Goal: Information Seeking & Learning: Learn about a topic

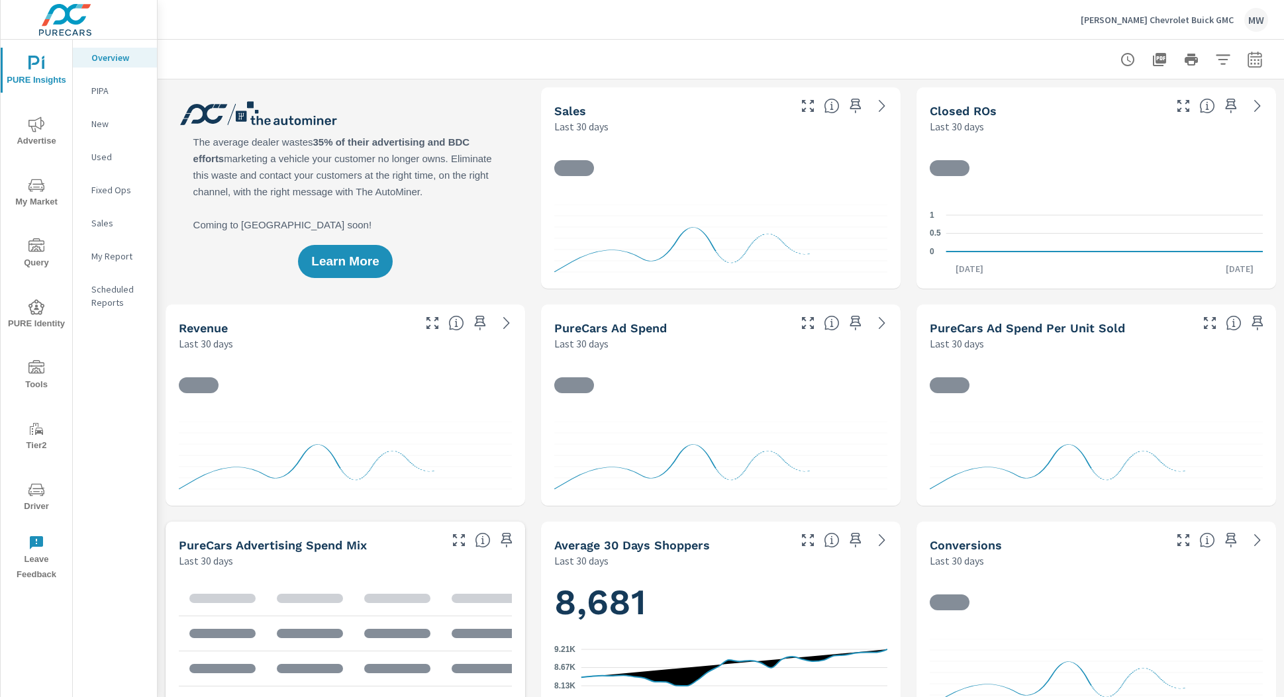
click at [38, 192] on icon "nav menu" at bounding box center [36, 186] width 16 height 16
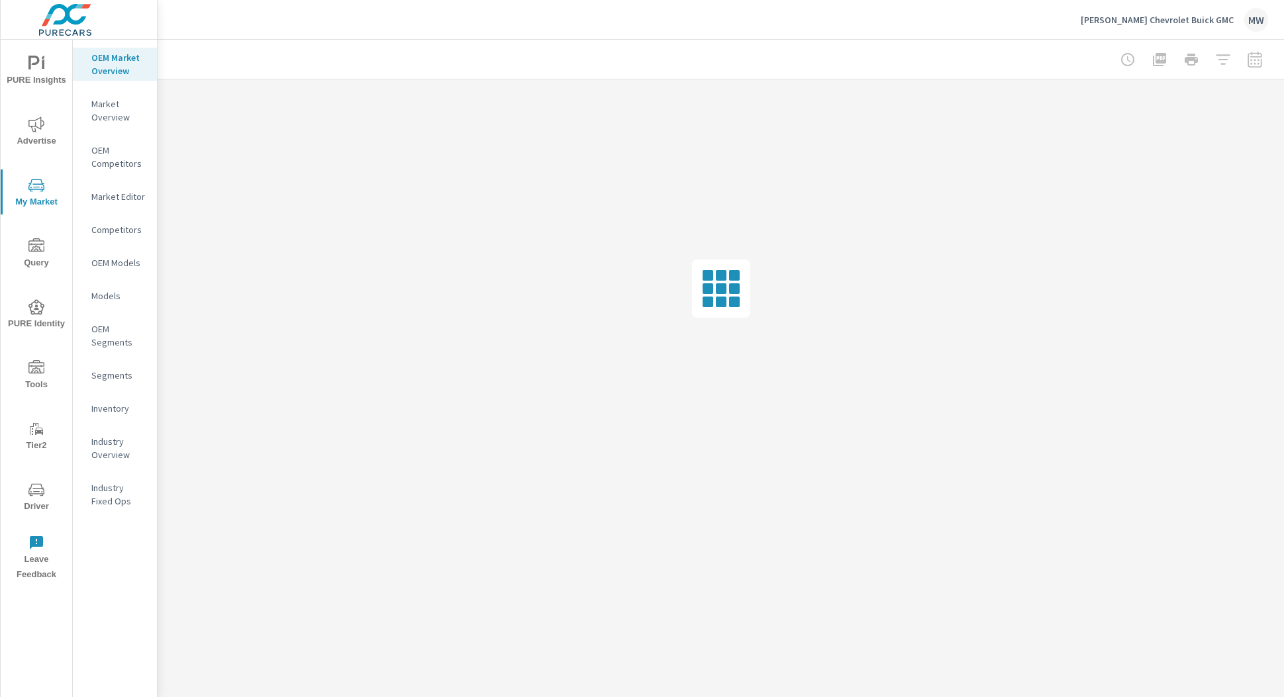
click at [110, 120] on p "Market Overview" at bounding box center [118, 110] width 55 height 26
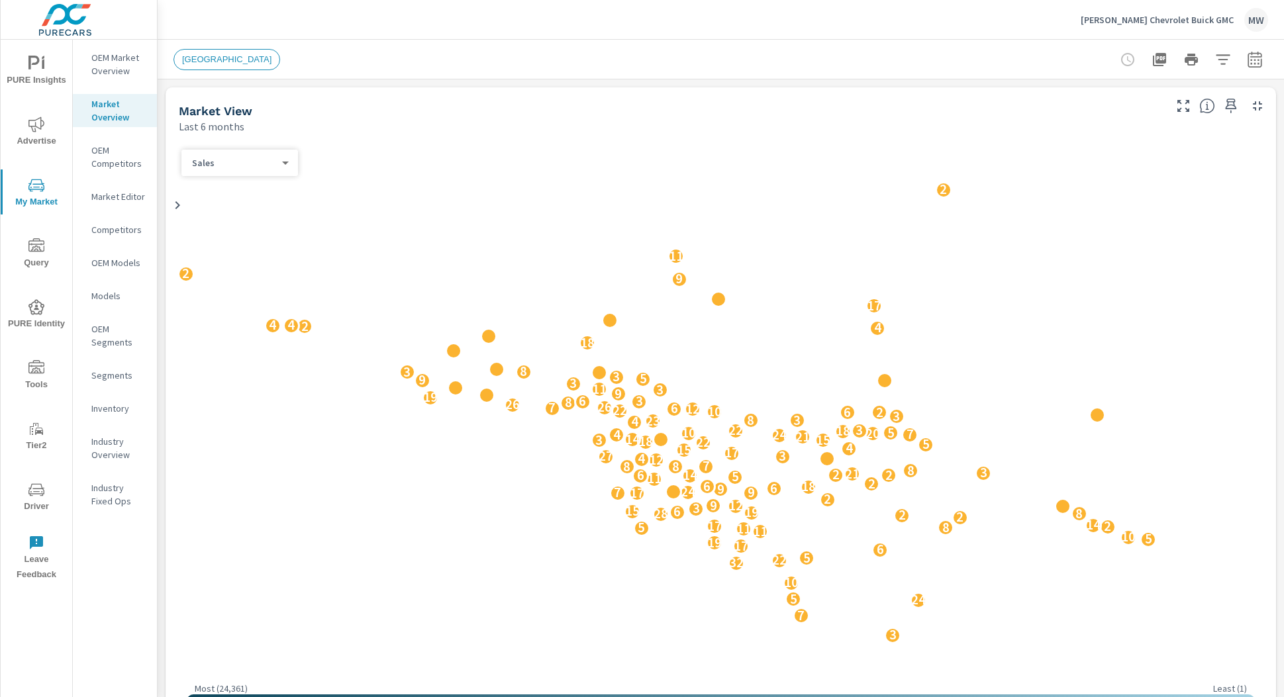
scroll to position [1, 0]
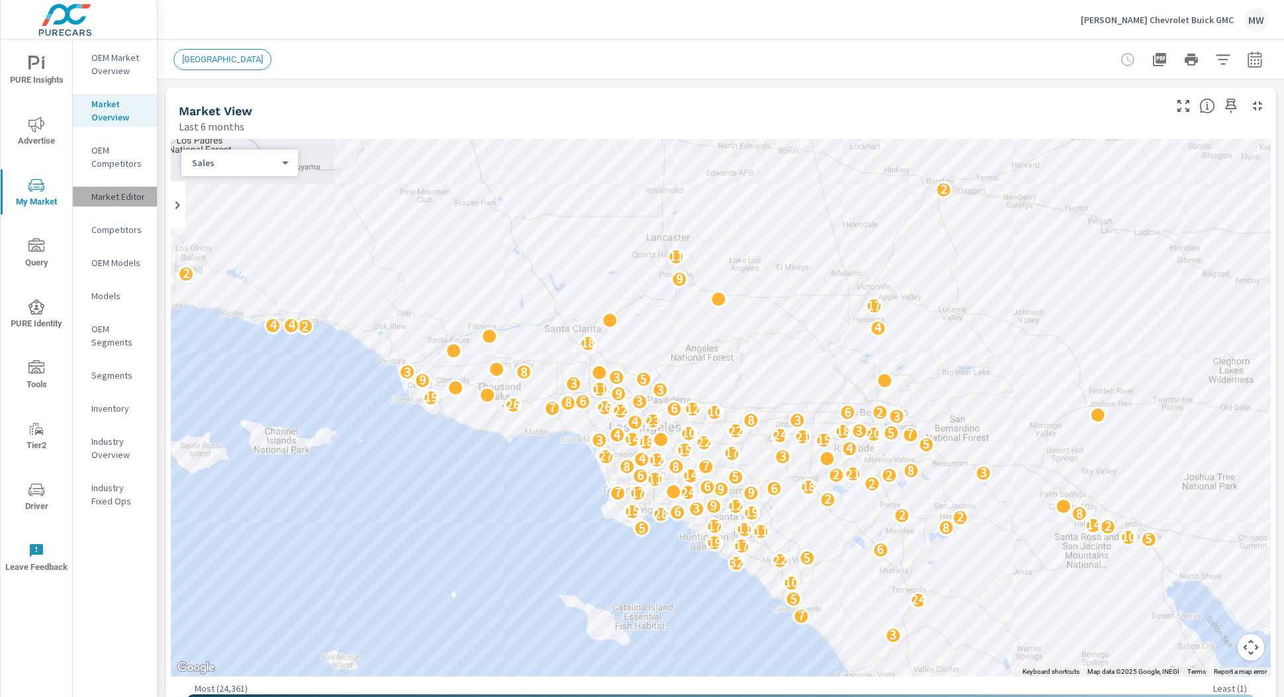
click at [117, 194] on p "Market Editor" at bounding box center [118, 196] width 55 height 13
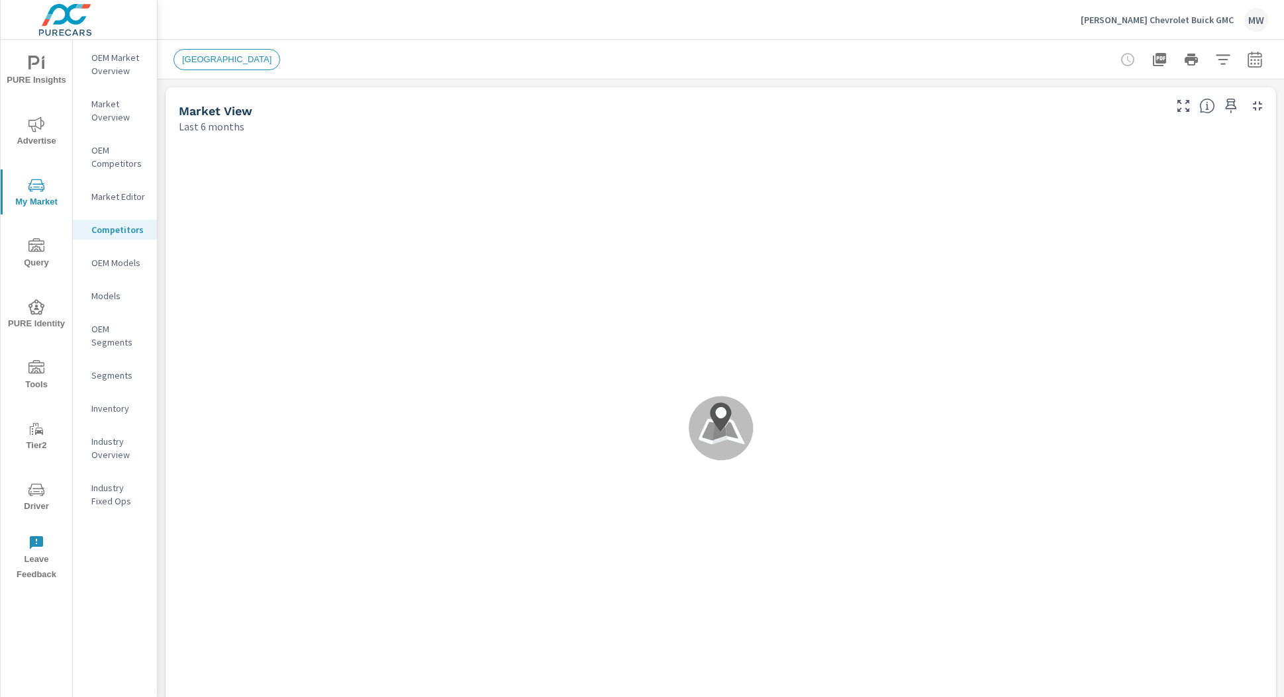
scroll to position [1, 0]
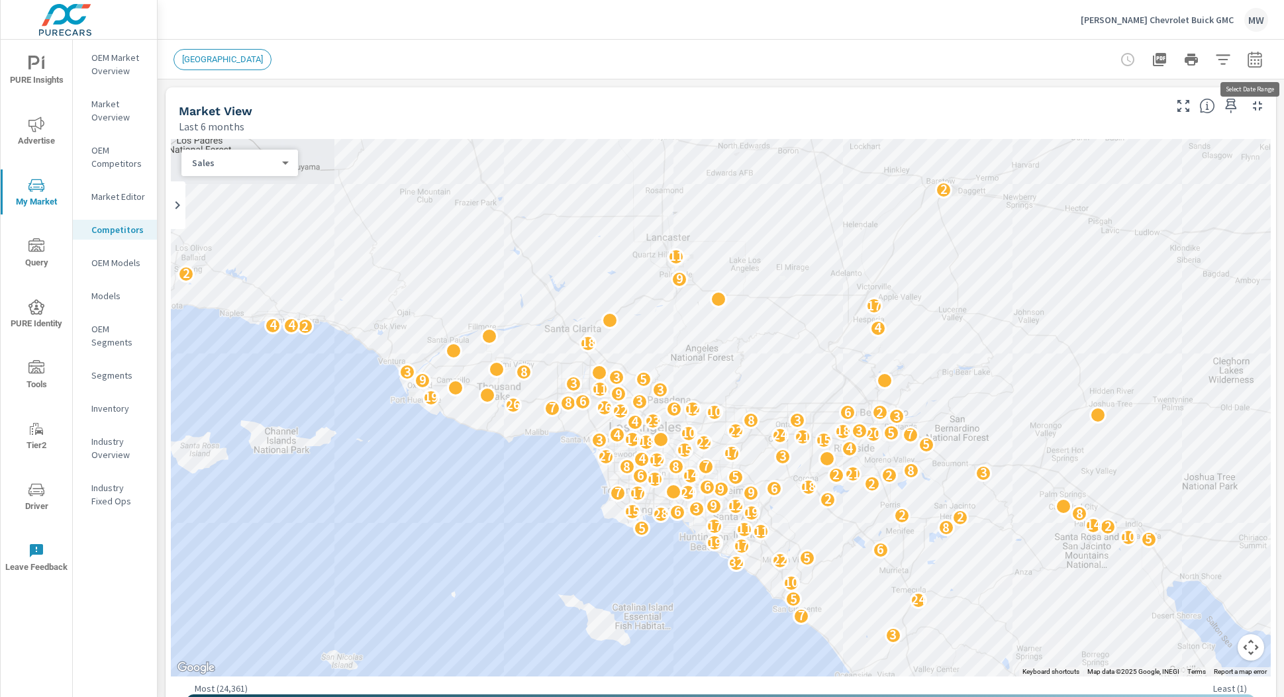
click at [1260, 58] on icon "button" at bounding box center [1255, 60] width 16 height 16
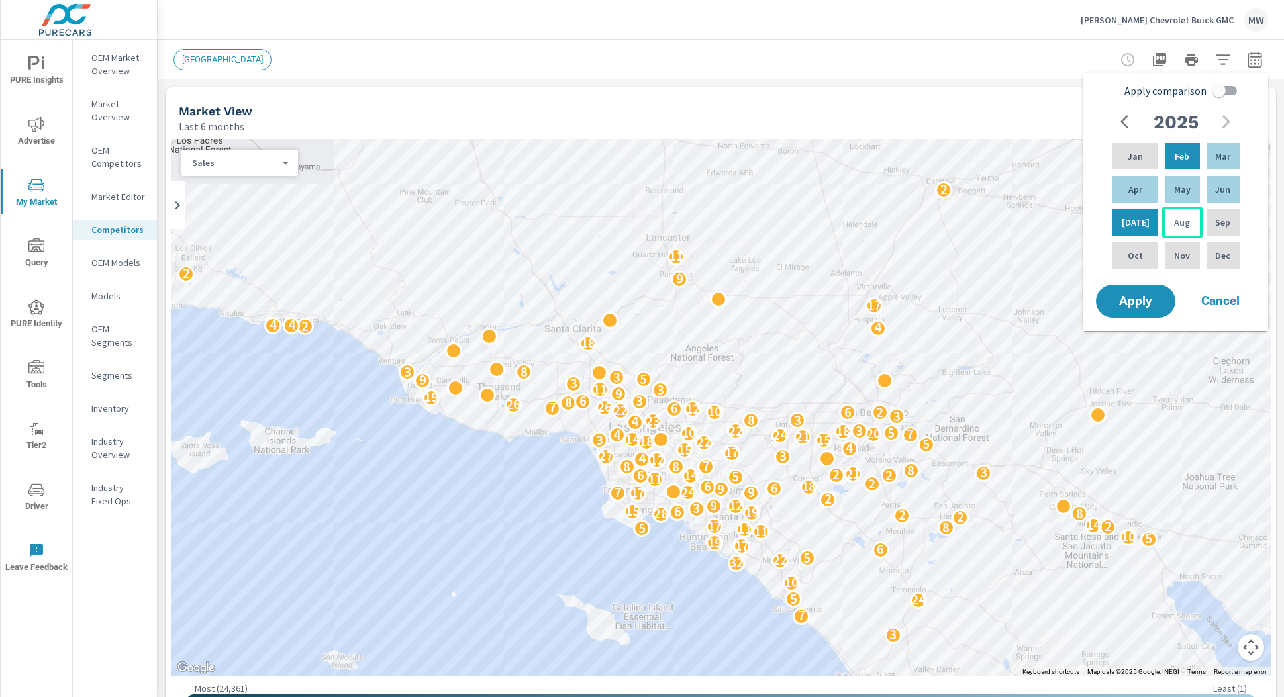
click at [1186, 232] on div "Aug" at bounding box center [1182, 223] width 40 height 32
click at [1174, 231] on div "Aug" at bounding box center [1182, 223] width 40 height 32
click at [1136, 305] on span "Apply" at bounding box center [1136, 301] width 54 height 13
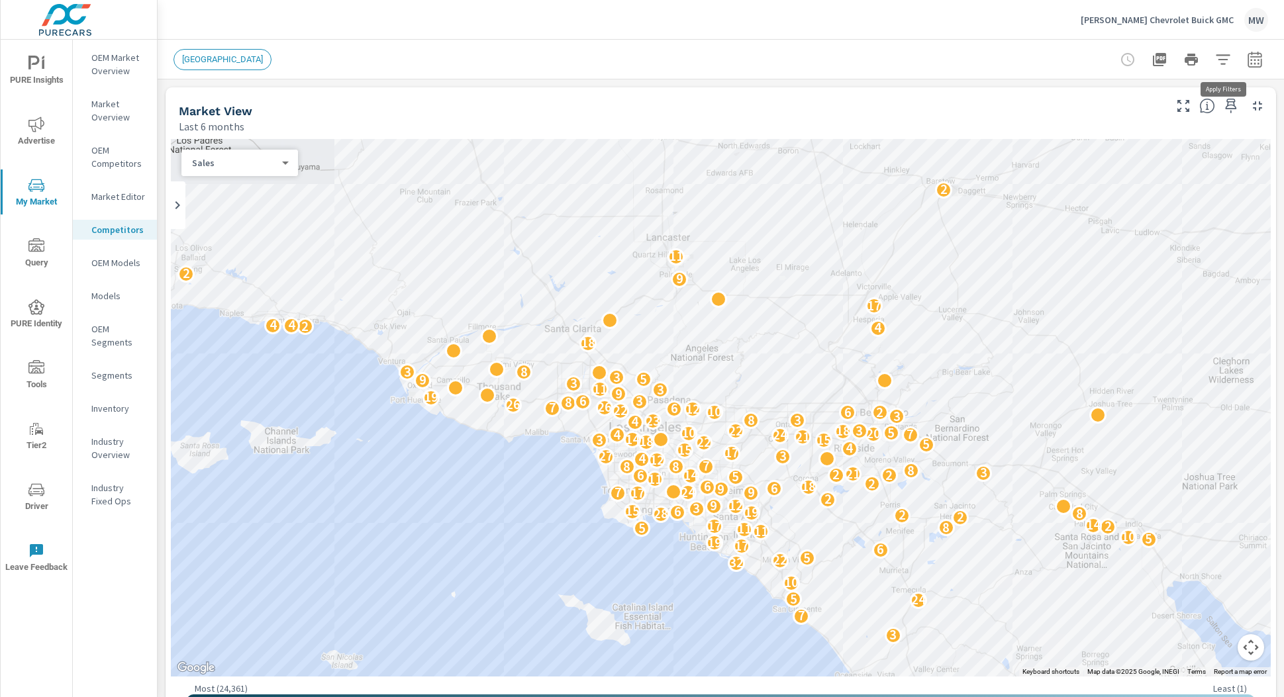
click at [1219, 60] on icon "button" at bounding box center [1223, 60] width 16 height 16
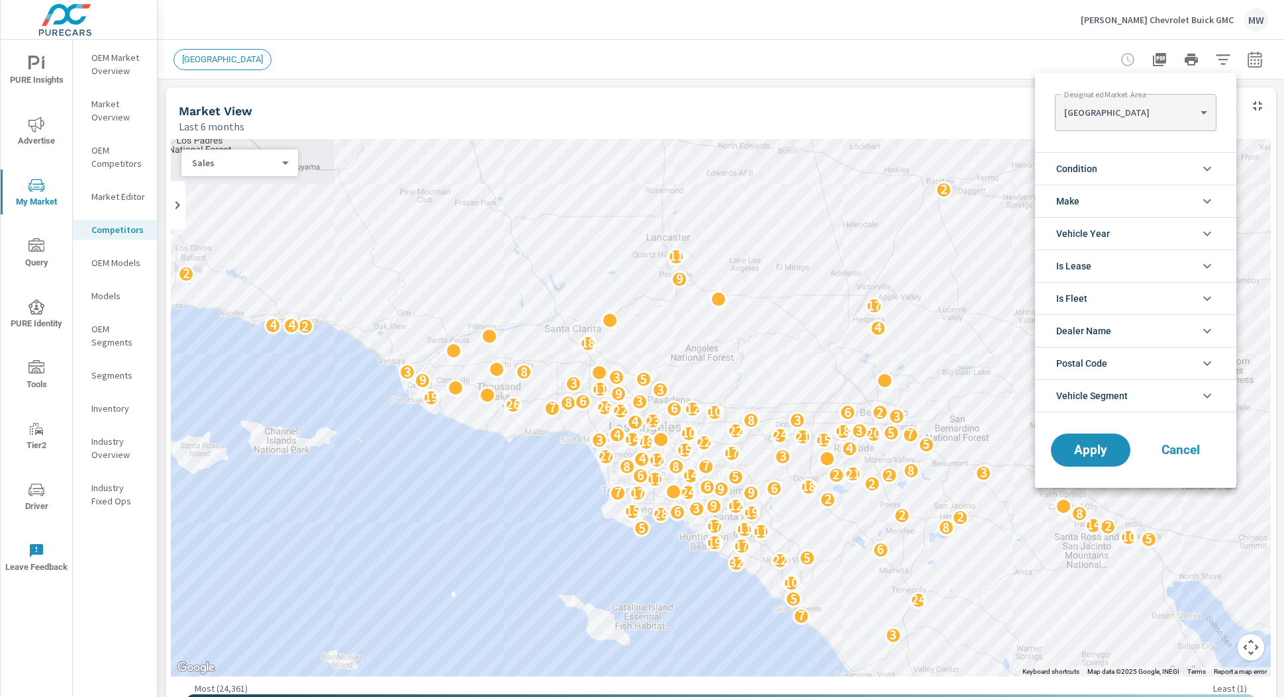
click at [1170, 449] on span "Cancel" at bounding box center [1180, 450] width 53 height 12
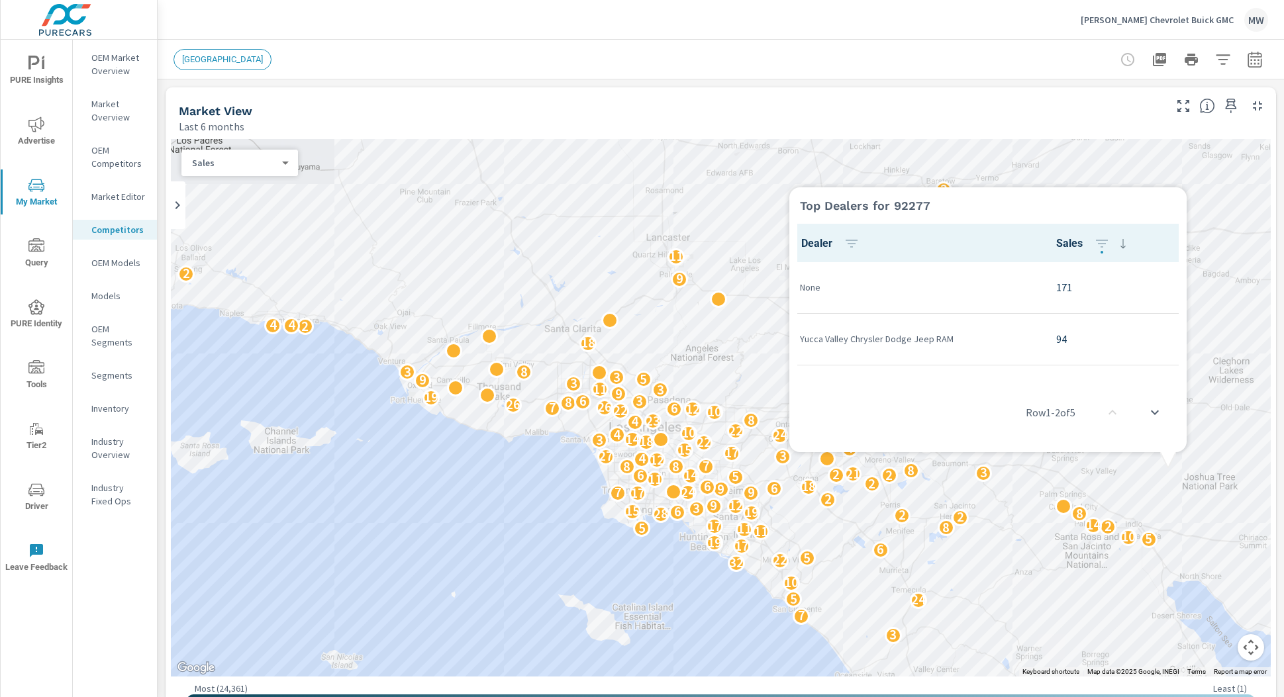
scroll to position [1, 0]
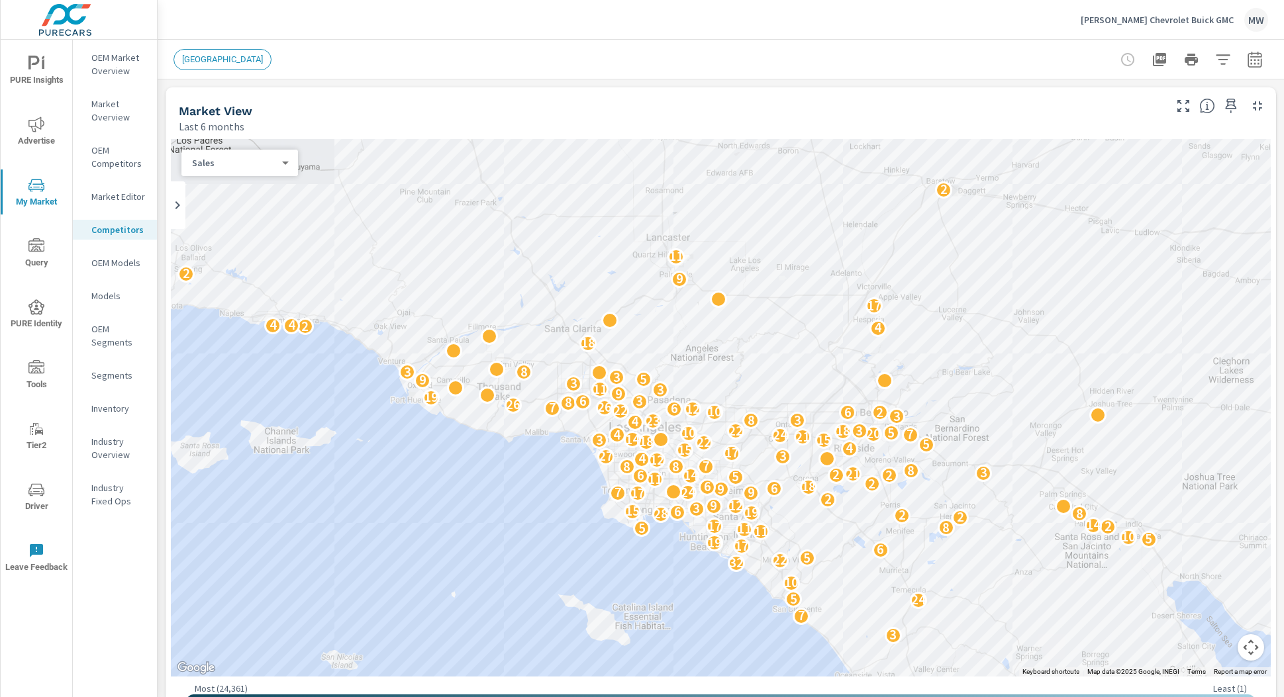
click at [46, 74] on span "PURE Insights" at bounding box center [37, 72] width 64 height 32
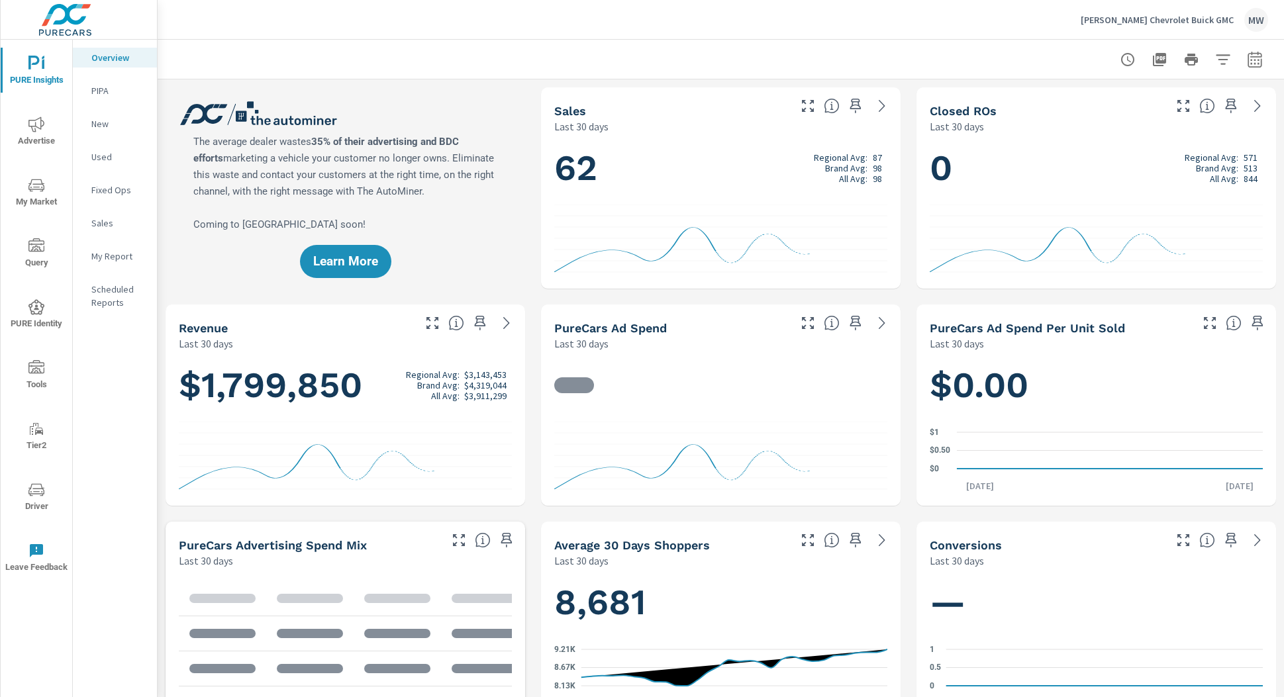
scroll to position [1, 0]
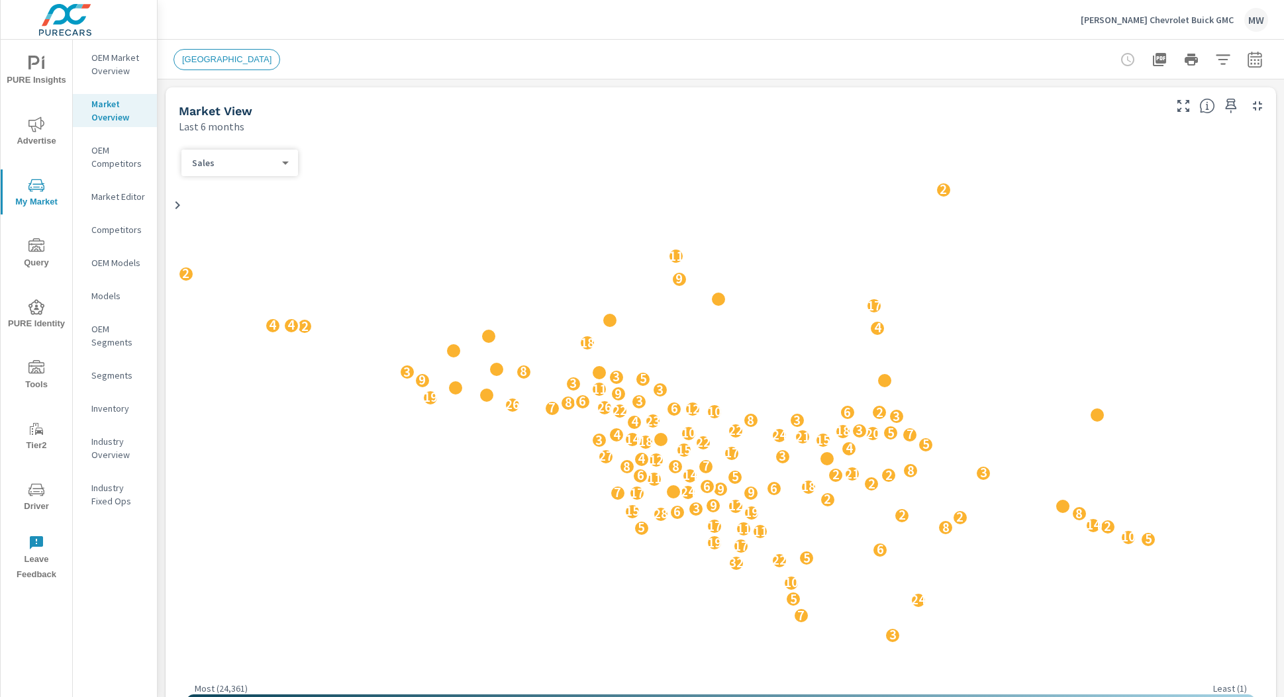
scroll to position [1, 0]
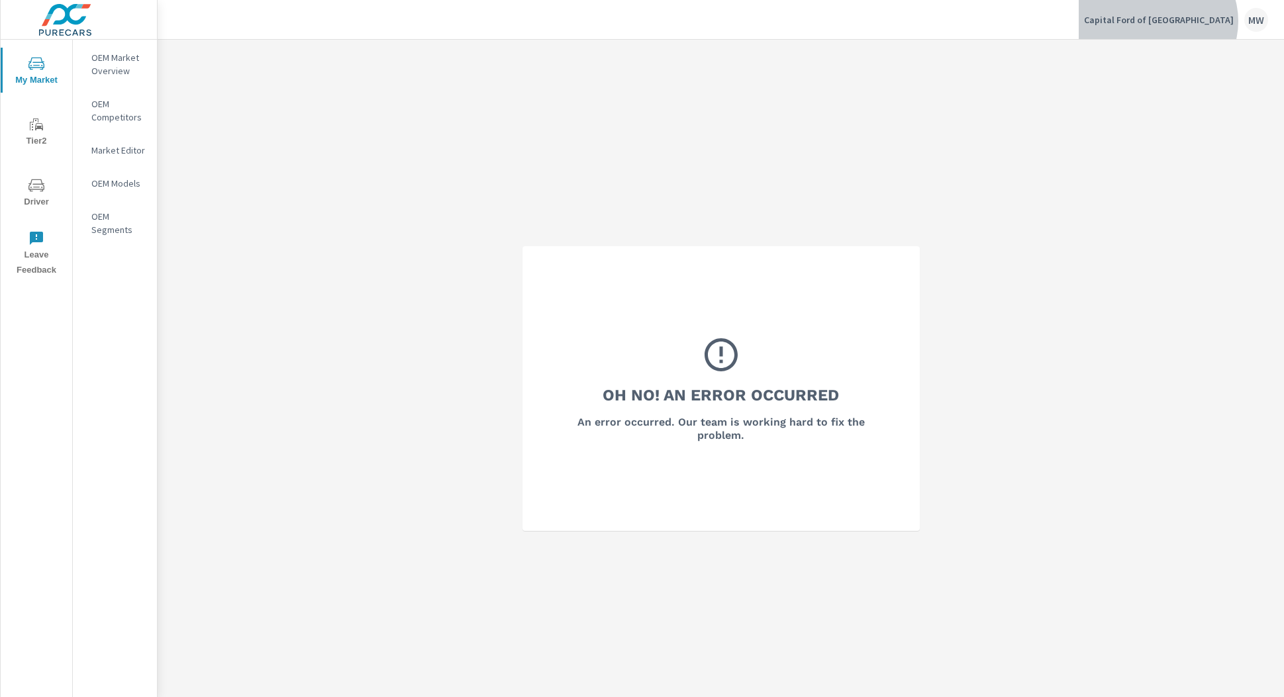
click at [1201, 21] on p "Capital Ford of [GEOGRAPHIC_DATA]" at bounding box center [1159, 20] width 150 height 12
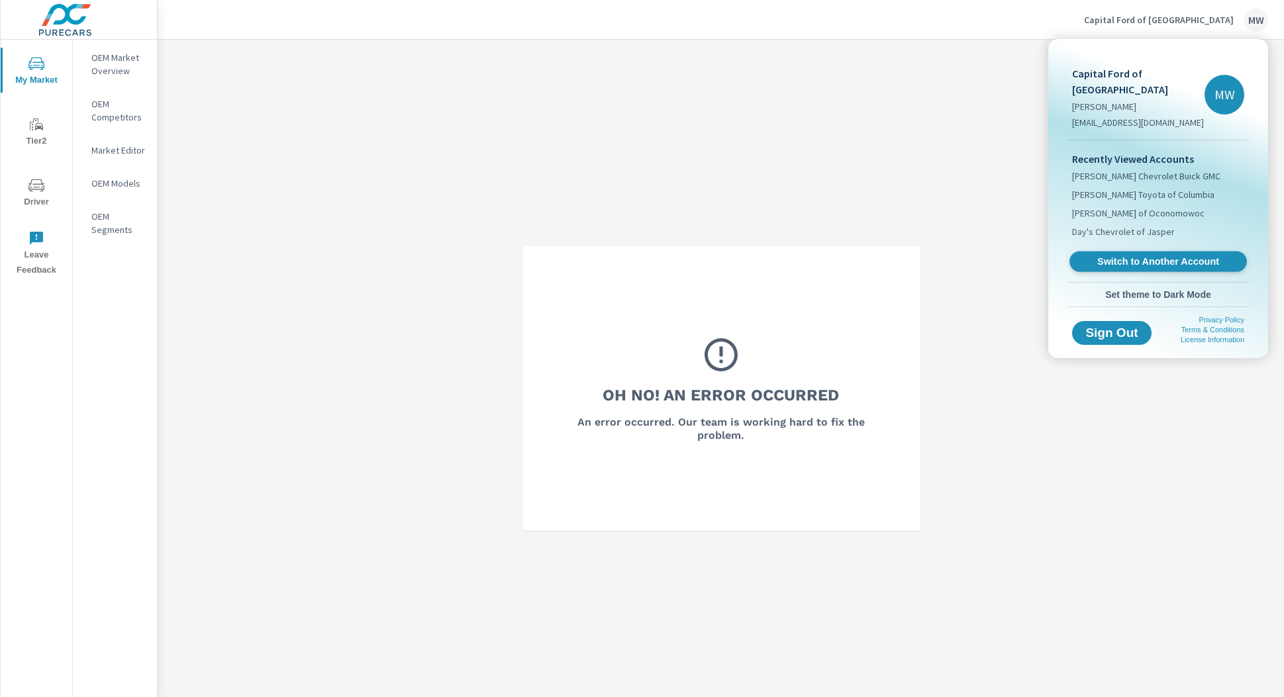
click at [1150, 256] on span "Switch to Another Account" at bounding box center [1158, 262] width 162 height 13
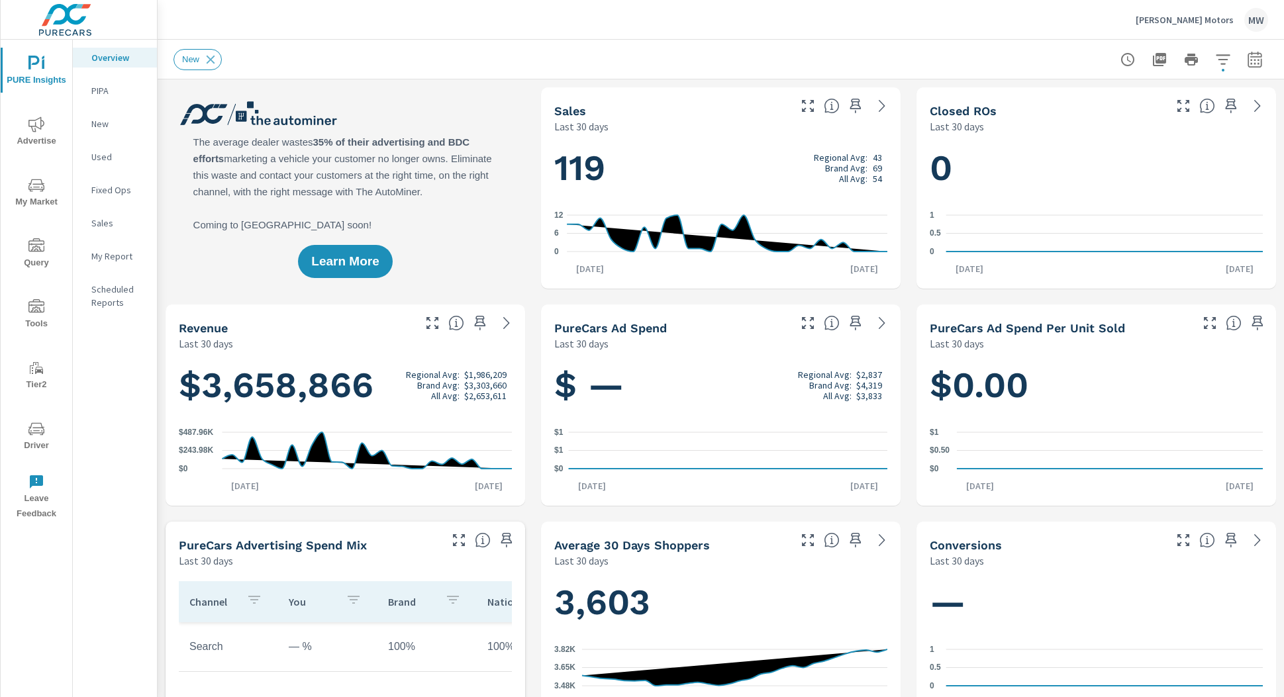
scroll to position [1, 0]
click at [40, 194] on span "My Market" at bounding box center [37, 194] width 64 height 32
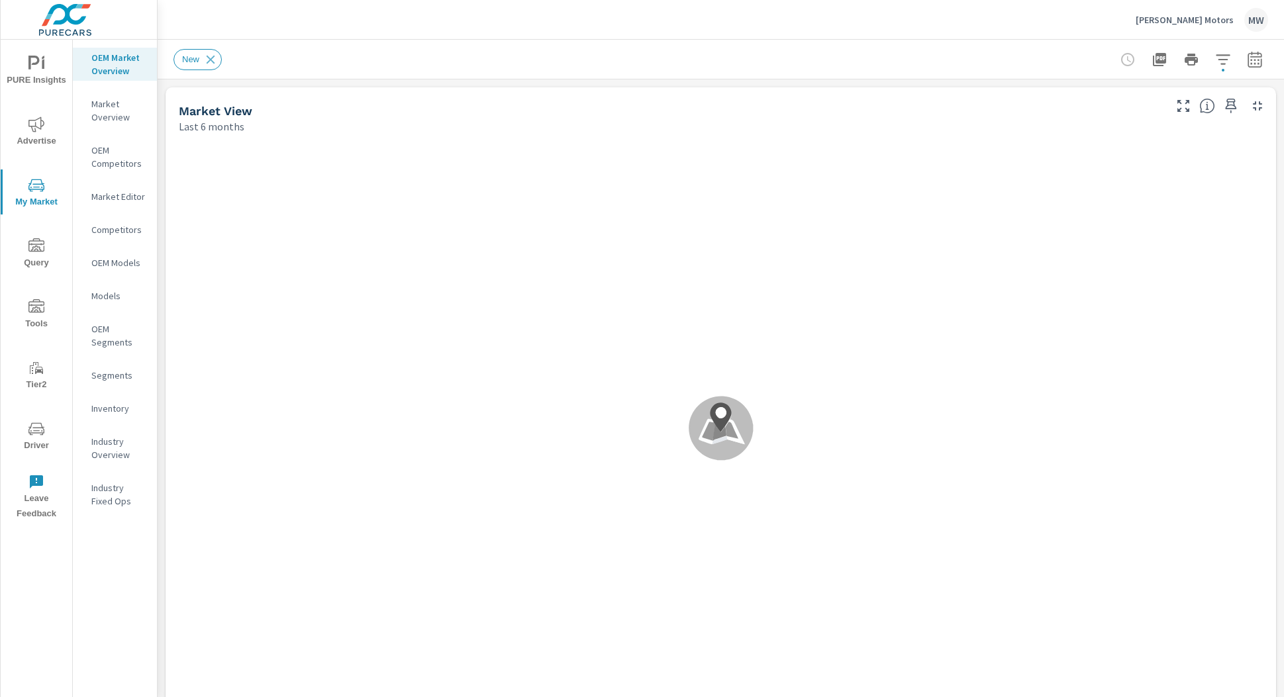
scroll to position [1, 0]
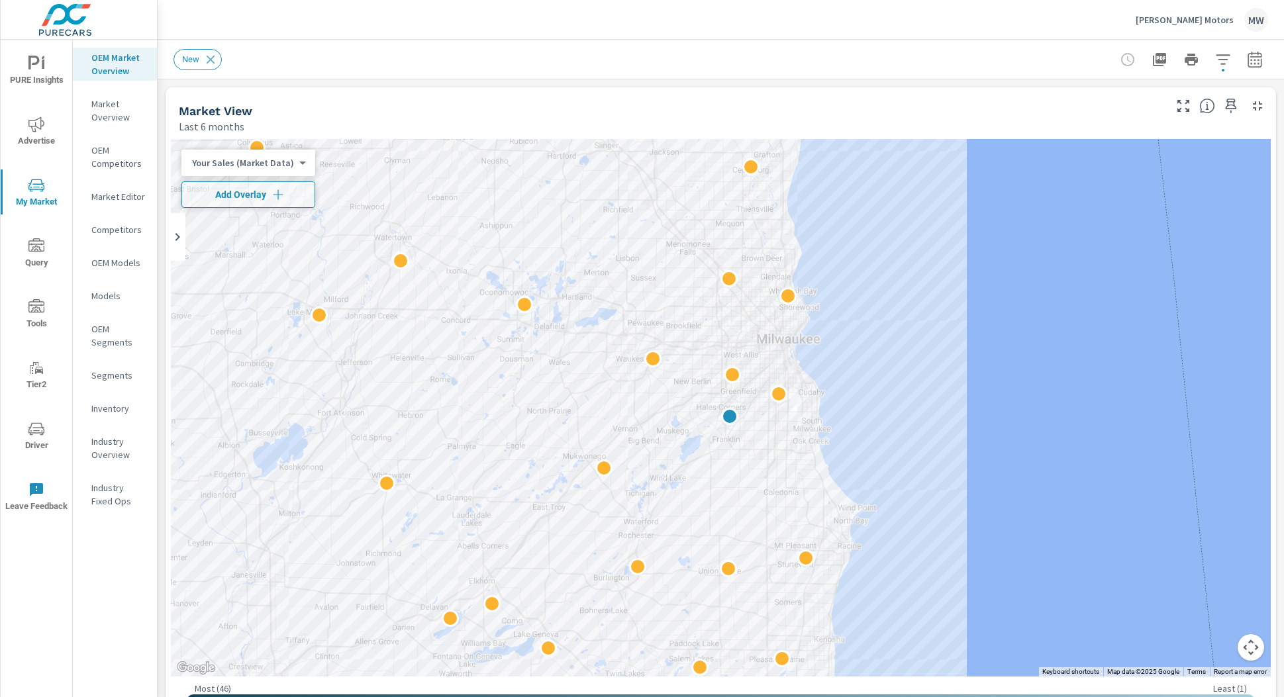
click at [294, 166] on body "PURE Insights Advertise My Market Query Tools Tier2 Driver Leave Feedback OEM M…" at bounding box center [642, 348] width 1284 height 697
click at [273, 162] on li "Your Sales (Market Data)" at bounding box center [245, 162] width 129 height 21
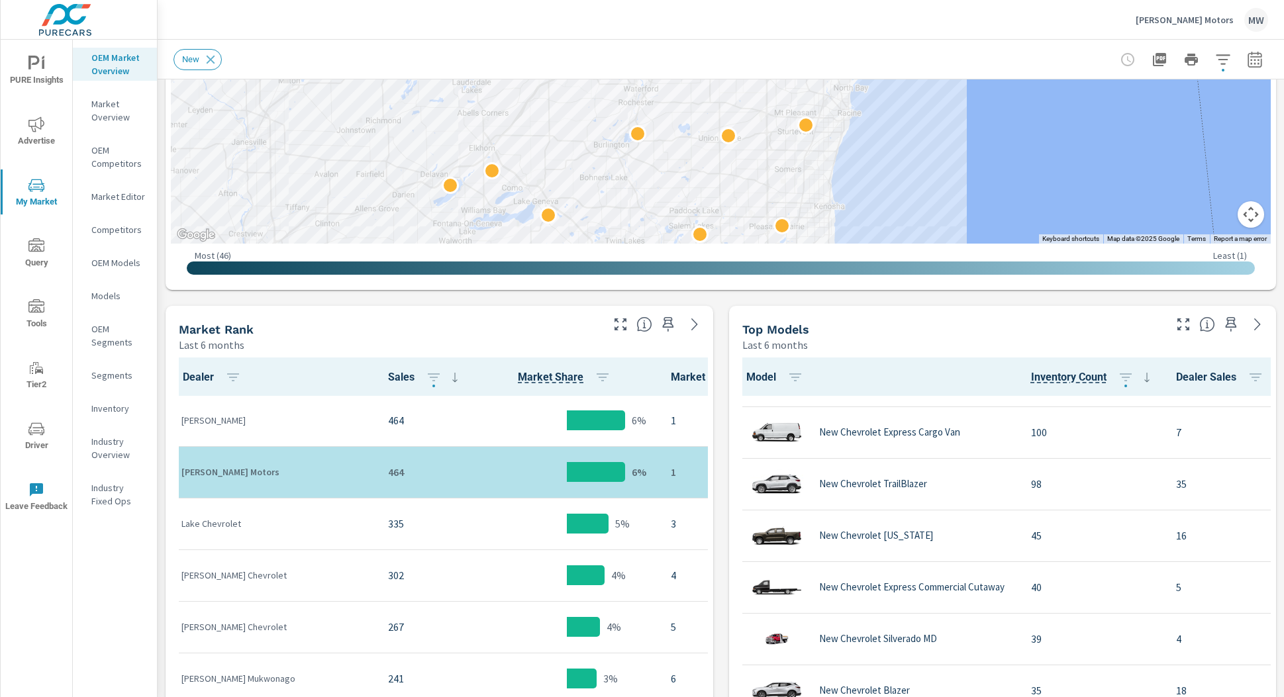
scroll to position [303, 0]
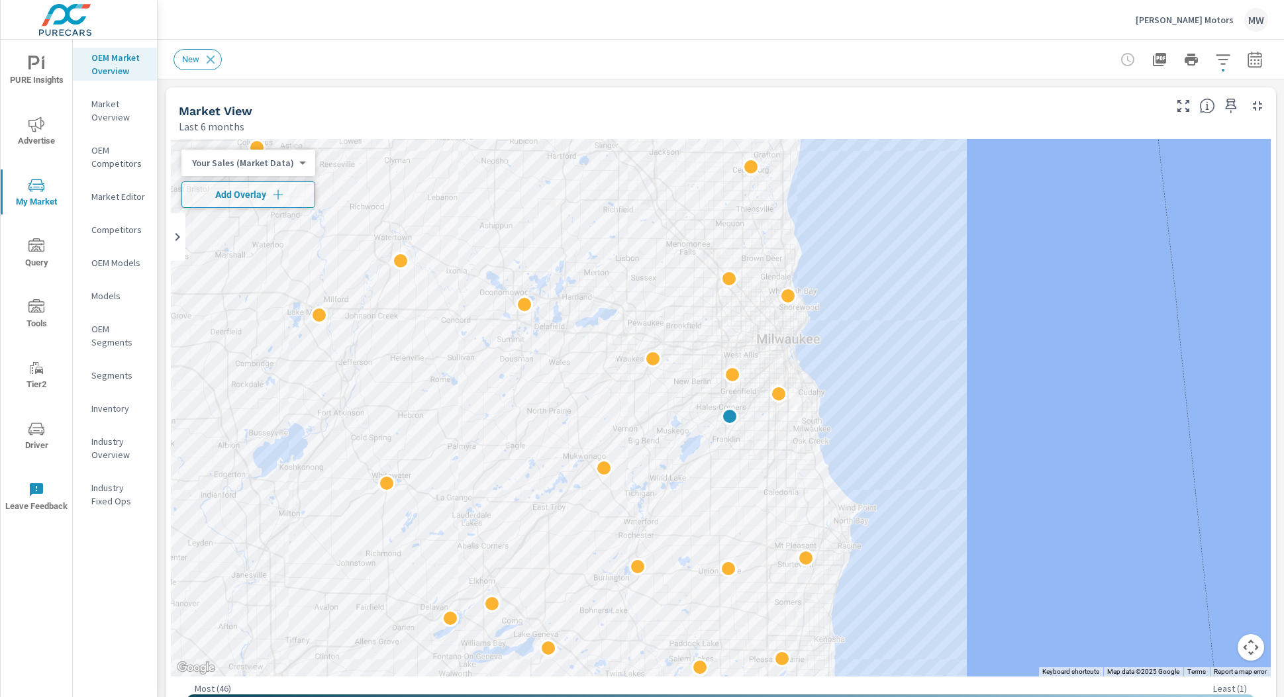
click at [285, 163] on body "PURE Insights Advertise My Market Query Tools Tier2 Driver Leave Feedback OEM M…" at bounding box center [642, 348] width 1284 height 697
click at [254, 227] on li "Market Share (Market Data)" at bounding box center [245, 226] width 129 height 21
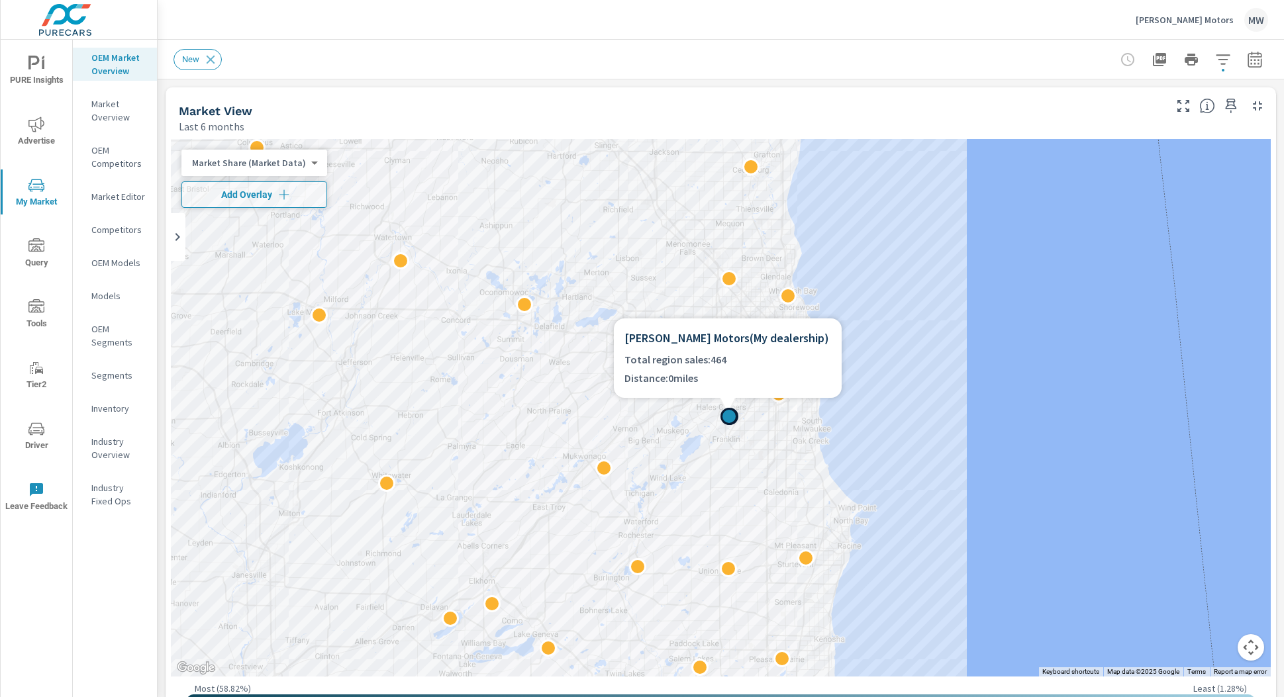
click at [728, 414] on div at bounding box center [729, 416] width 17 height 17
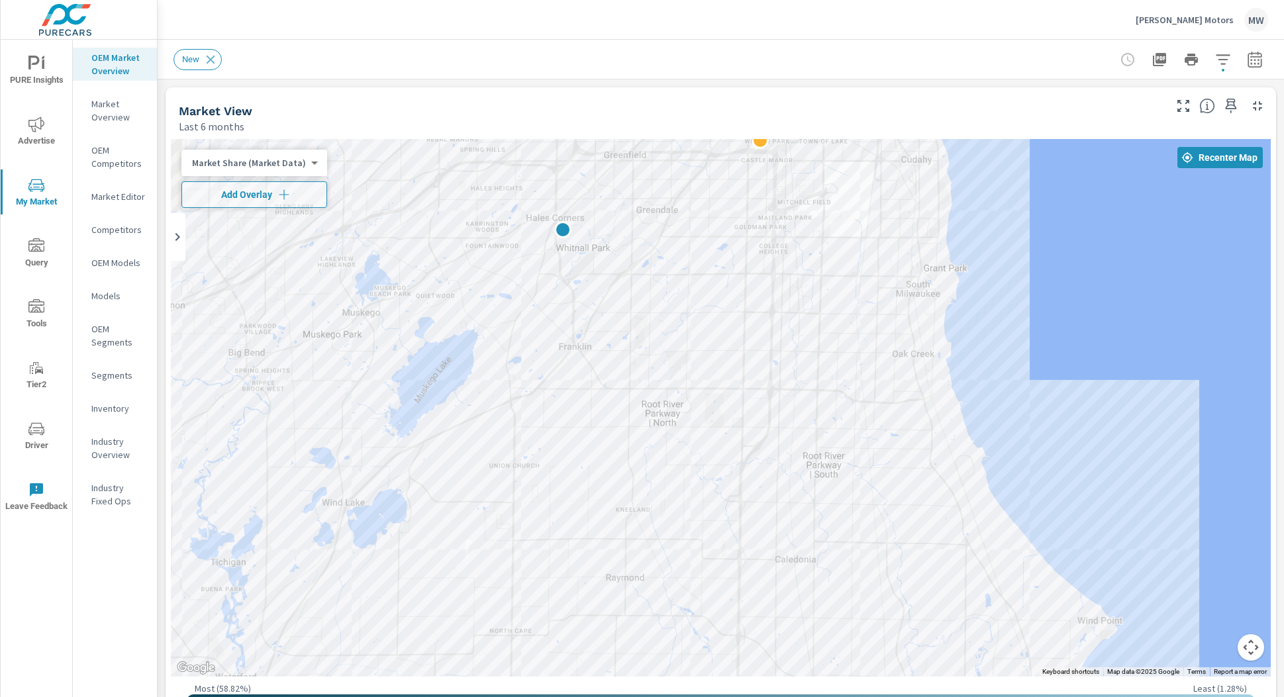
drag, startPoint x: 565, startPoint y: 207, endPoint x: 675, endPoint y: 541, distance: 351.5
click at [676, 547] on div at bounding box center [721, 408] width 1100 height 538
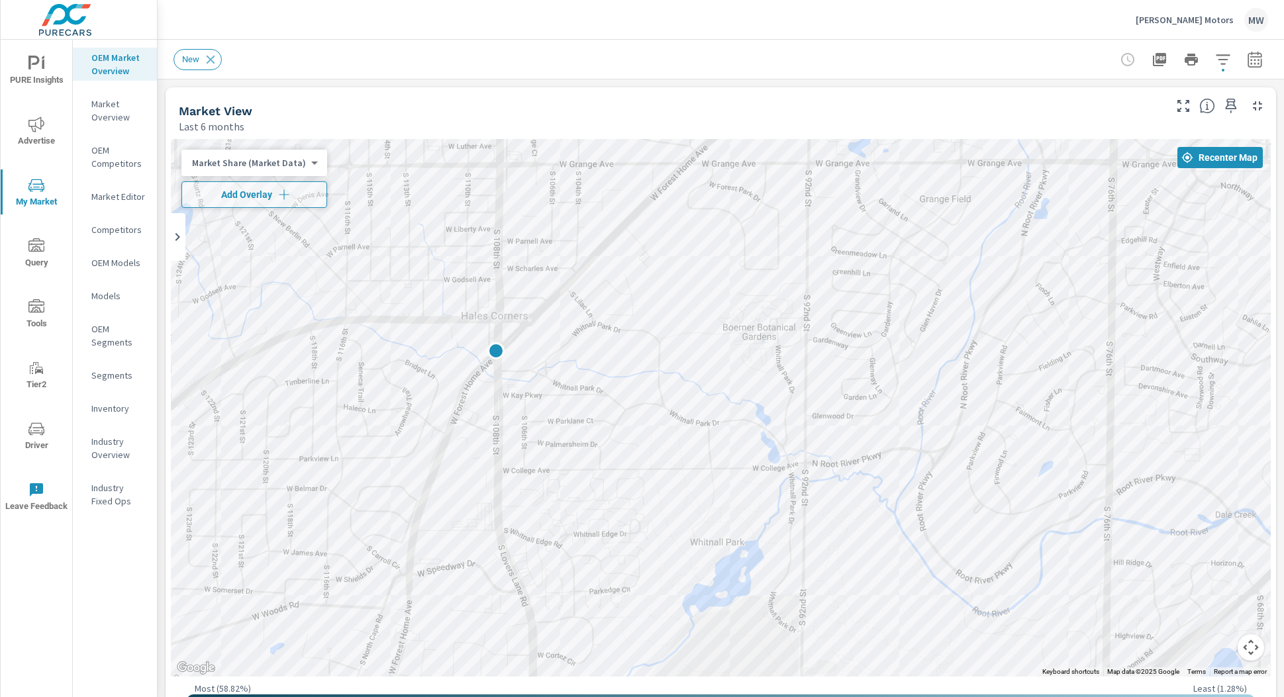
drag, startPoint x: 466, startPoint y: 227, endPoint x: 639, endPoint y: 493, distance: 317.5
click at [639, 493] on div at bounding box center [721, 408] width 1100 height 538
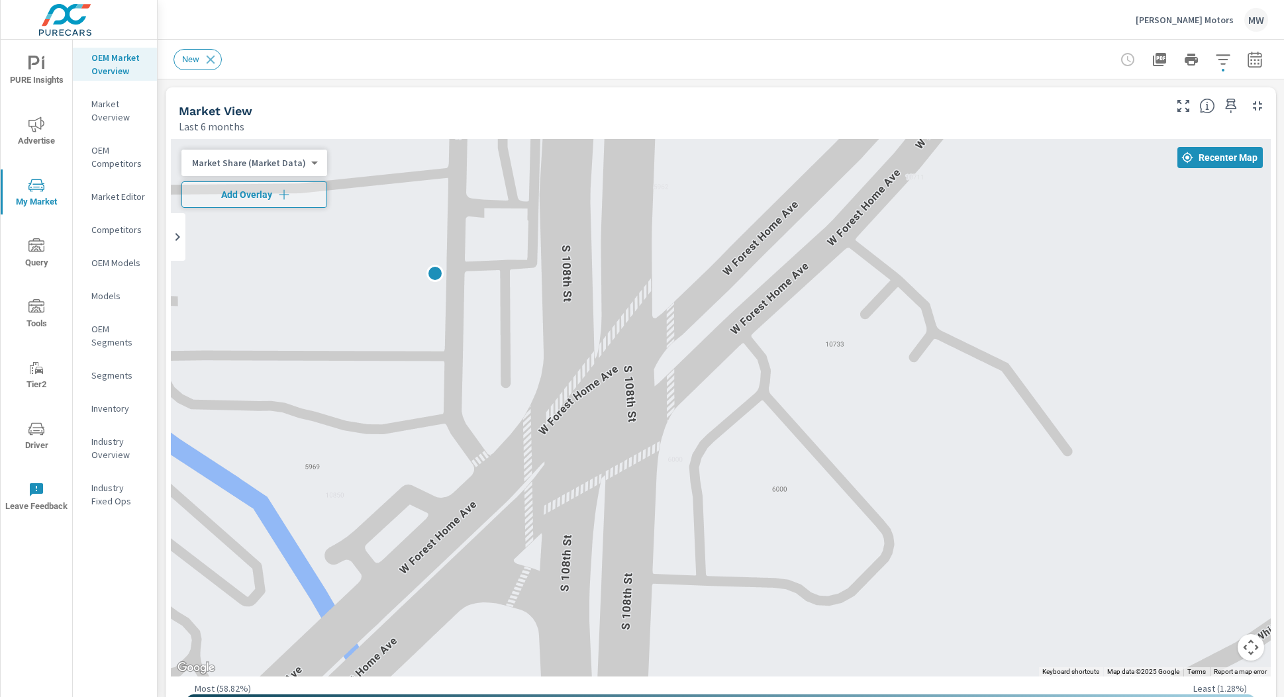
drag, startPoint x: 356, startPoint y: 216, endPoint x: 476, endPoint y: 507, distance: 314.5
click at [476, 507] on div at bounding box center [721, 408] width 1100 height 538
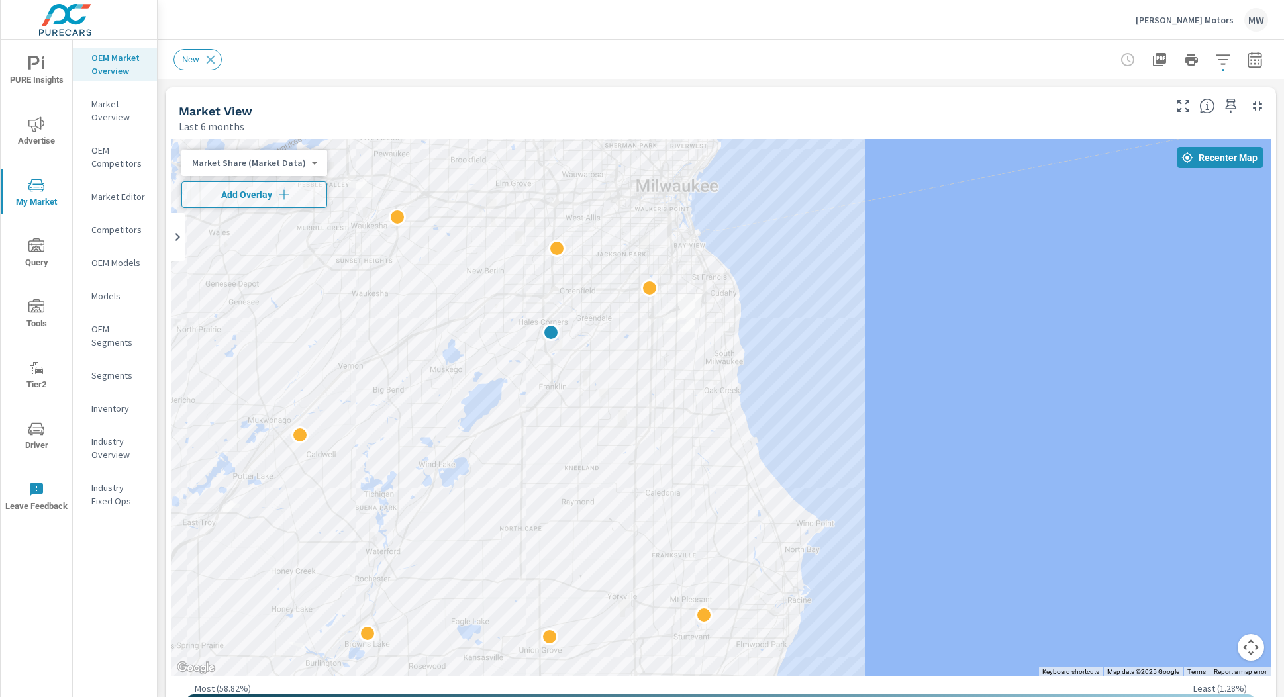
drag, startPoint x: 531, startPoint y: 354, endPoint x: 593, endPoint y: 318, distance: 72.7
click at [593, 318] on div at bounding box center [721, 408] width 1100 height 538
click at [174, 237] on icon at bounding box center [178, 237] width 16 height 16
click at [1224, 60] on icon "button" at bounding box center [1223, 60] width 16 height 16
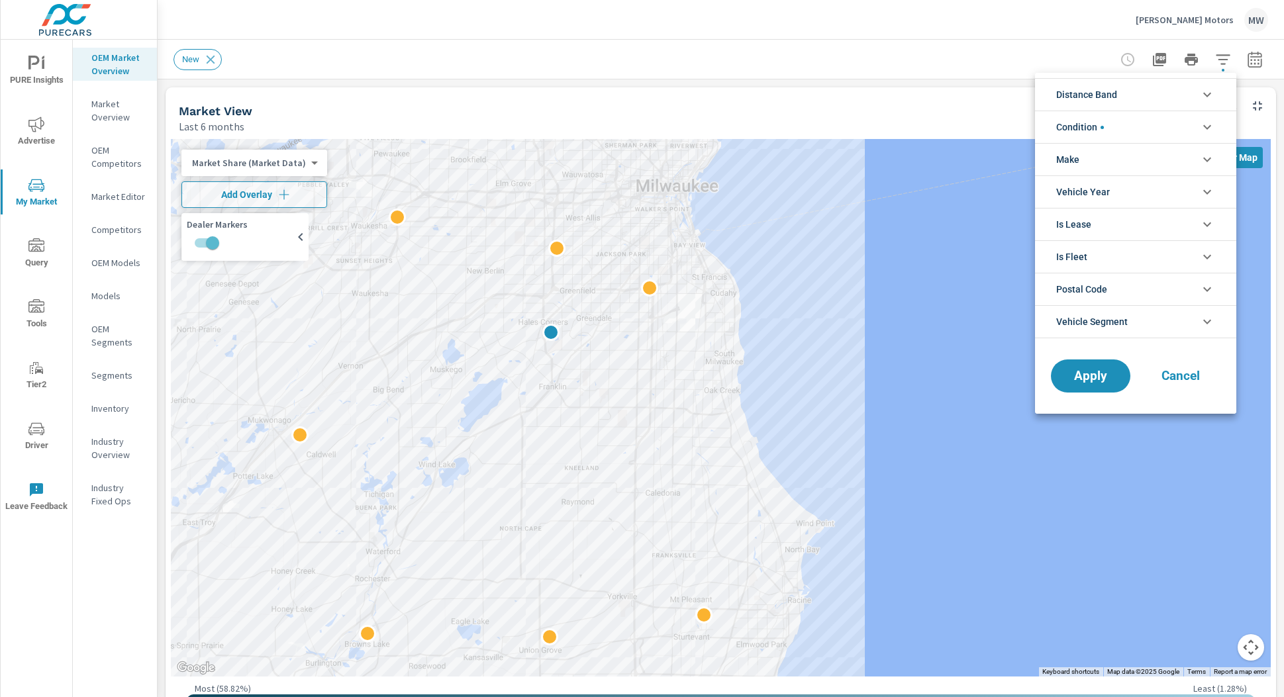
click at [1208, 290] on icon "filter options" at bounding box center [1207, 289] width 8 height 5
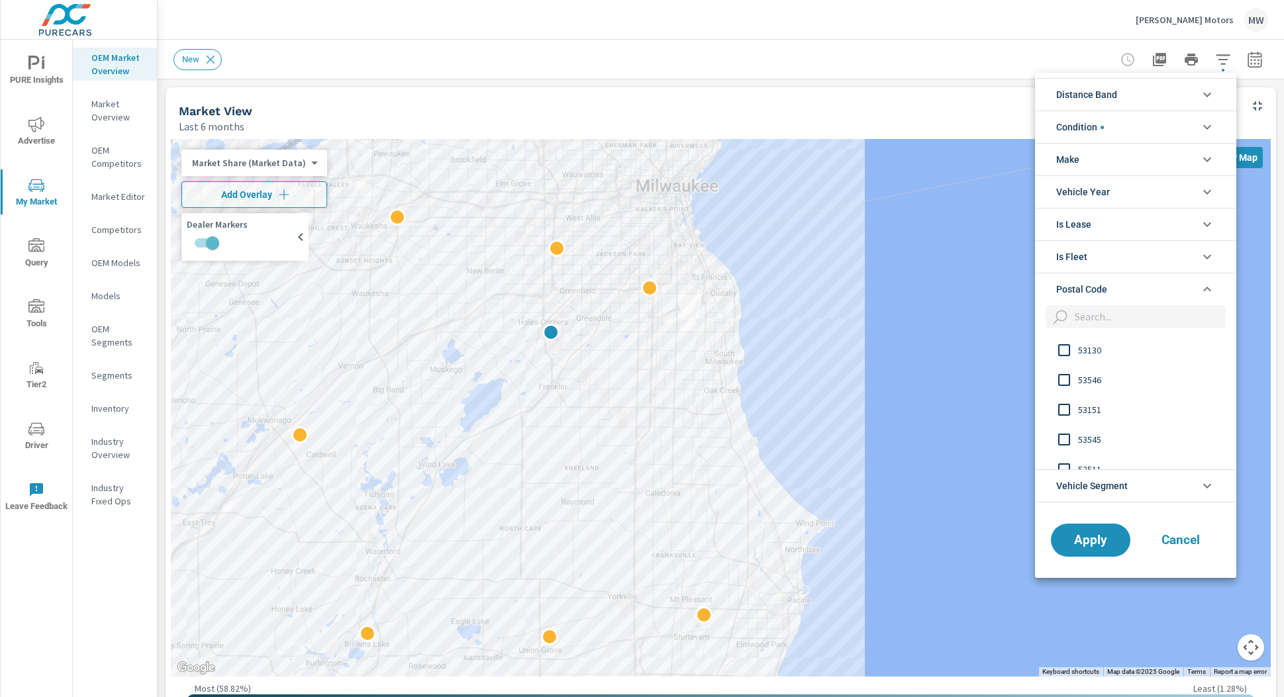
click at [1064, 350] on input "filter options" at bounding box center [1064, 350] width 28 height 28
click at [1068, 380] on input "filter options" at bounding box center [1064, 380] width 28 height 28
click at [1067, 350] on input "filter options" at bounding box center [1064, 350] width 28 height 28
click at [1065, 390] on input "filter options" at bounding box center [1064, 380] width 28 height 28
click at [1185, 531] on button "Cancel" at bounding box center [1180, 540] width 79 height 33
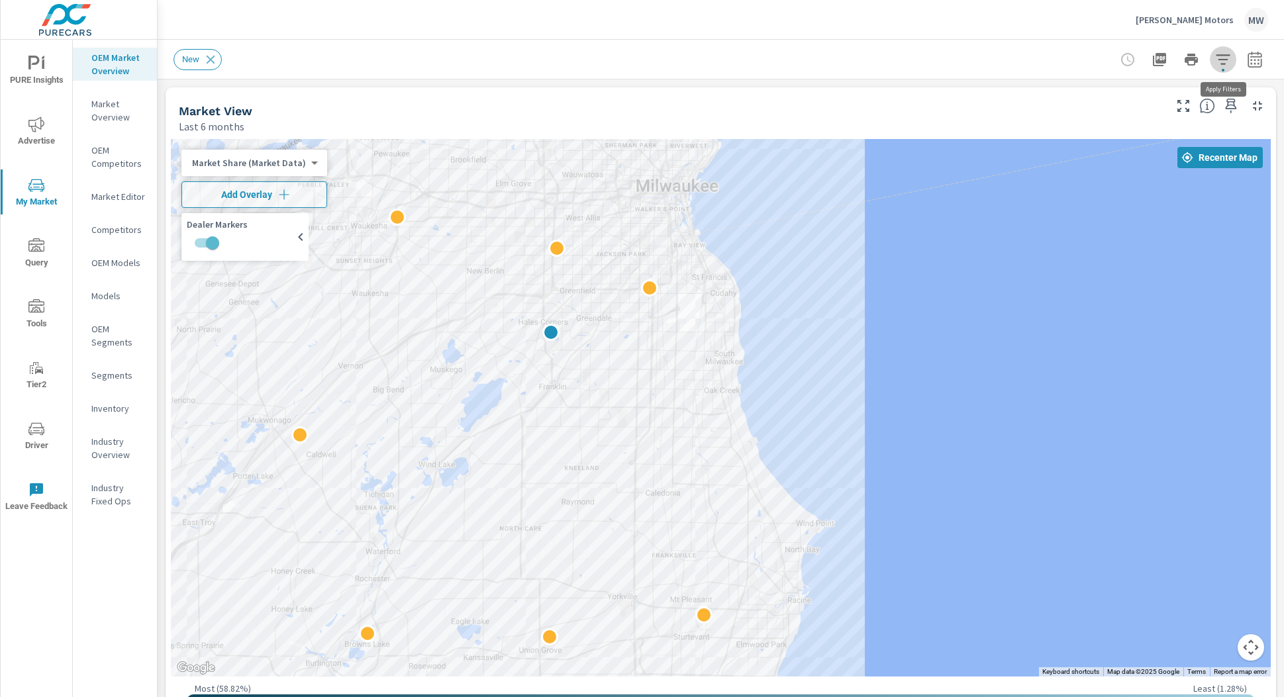
click at [1233, 59] on button "button" at bounding box center [1223, 59] width 26 height 26
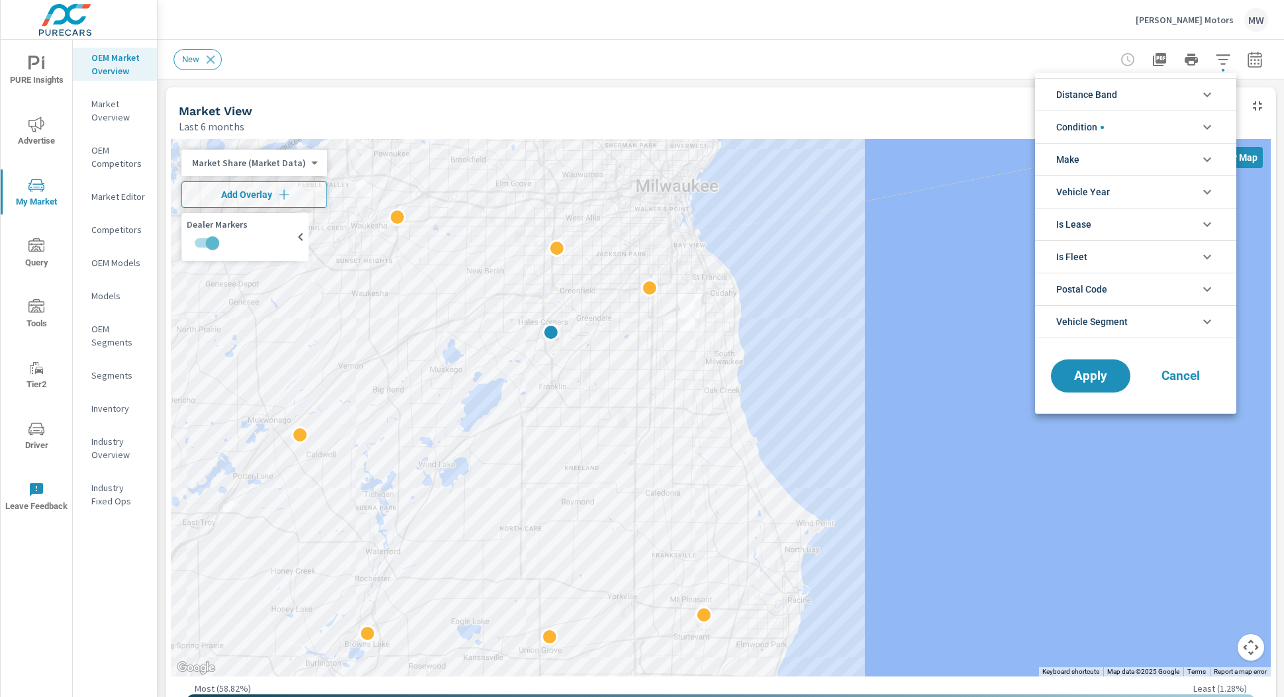
click at [1208, 92] on icon "filter options" at bounding box center [1207, 95] width 16 height 16
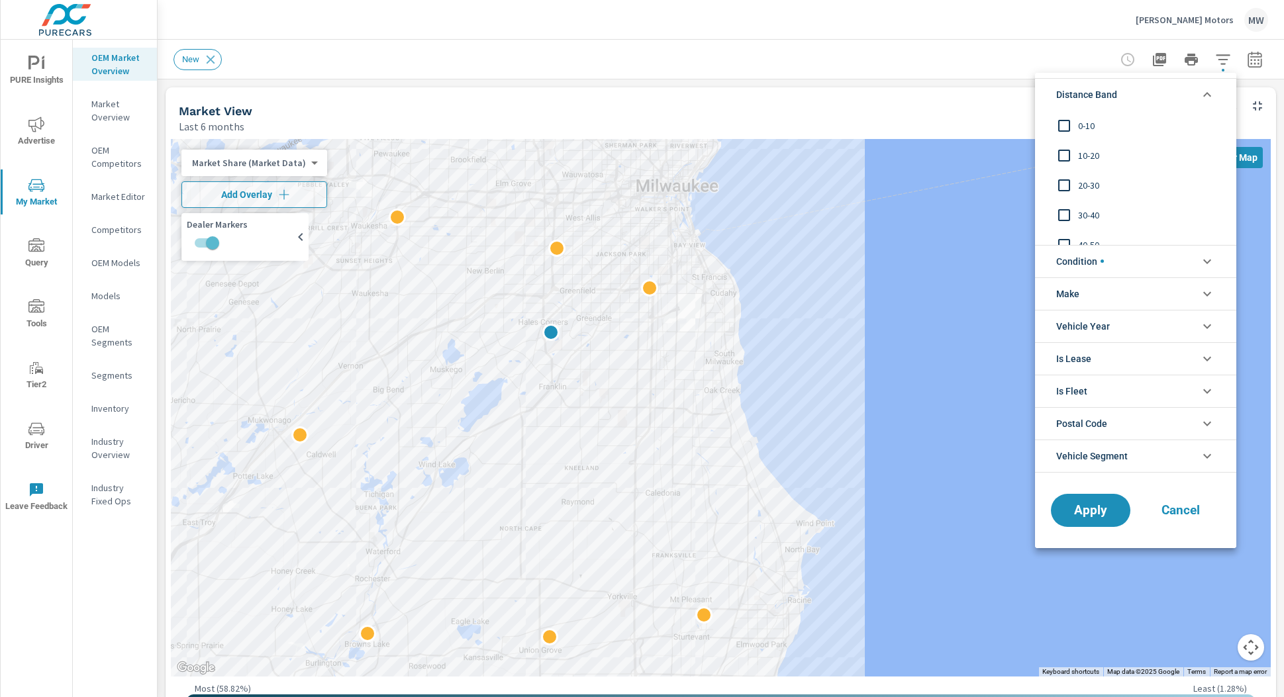
click at [1208, 92] on icon "filter options" at bounding box center [1207, 95] width 16 height 16
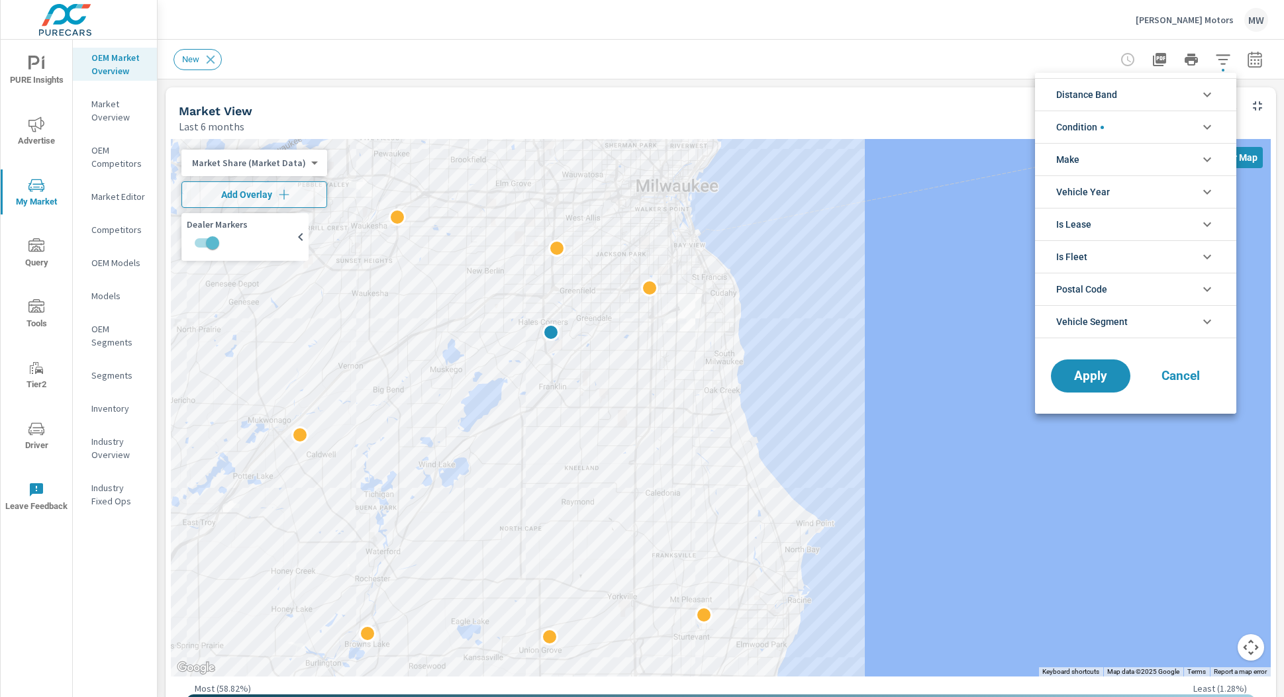
click at [1207, 121] on icon "filter options" at bounding box center [1207, 127] width 16 height 16
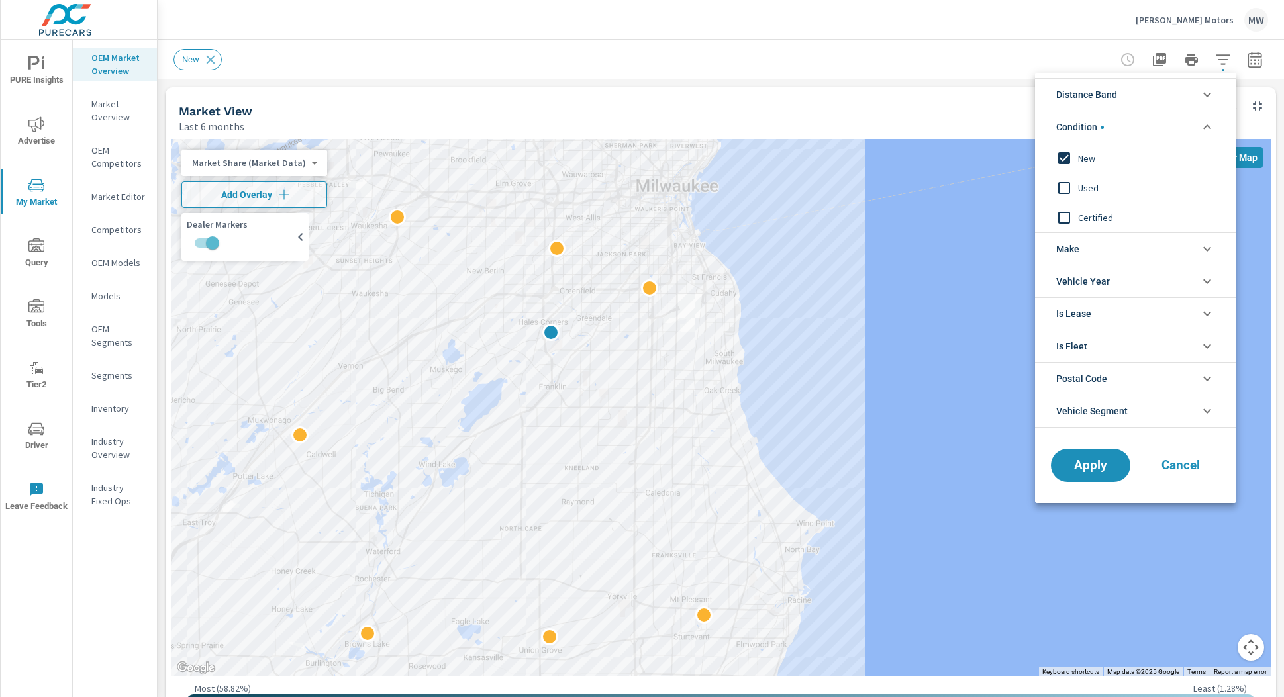
click at [1207, 121] on icon "filter options" at bounding box center [1207, 127] width 16 height 16
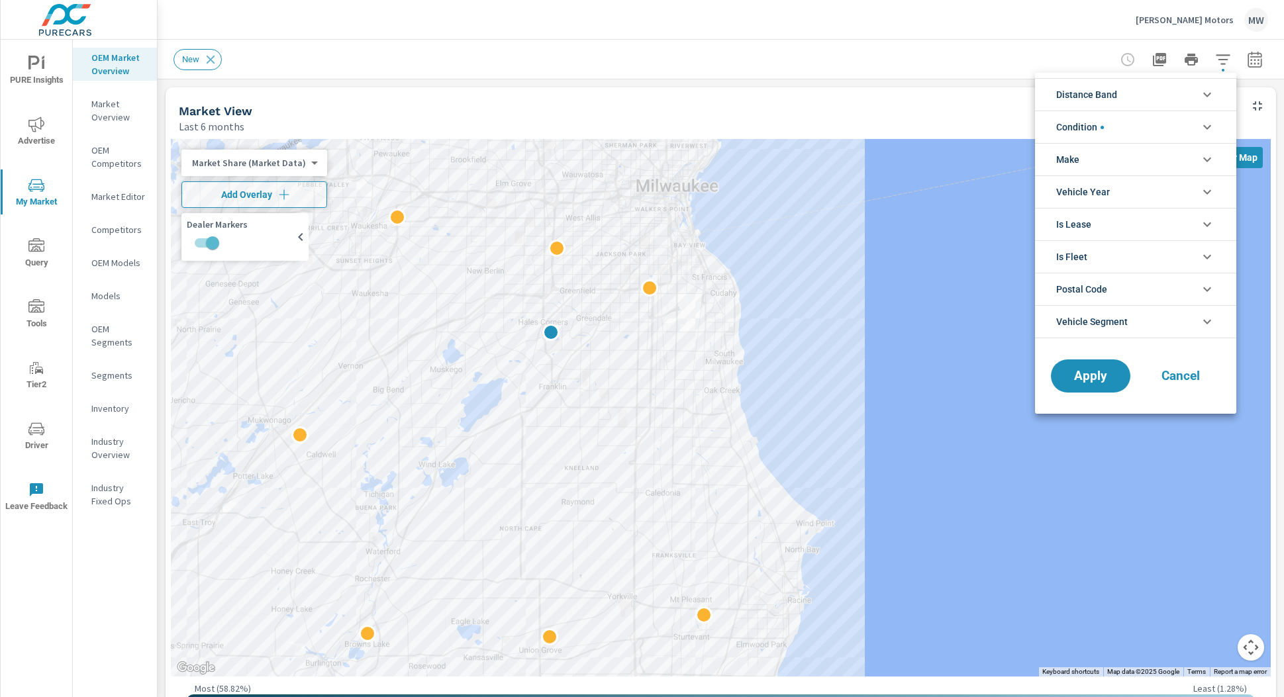
click at [1203, 161] on icon "filter options" at bounding box center [1207, 160] width 16 height 16
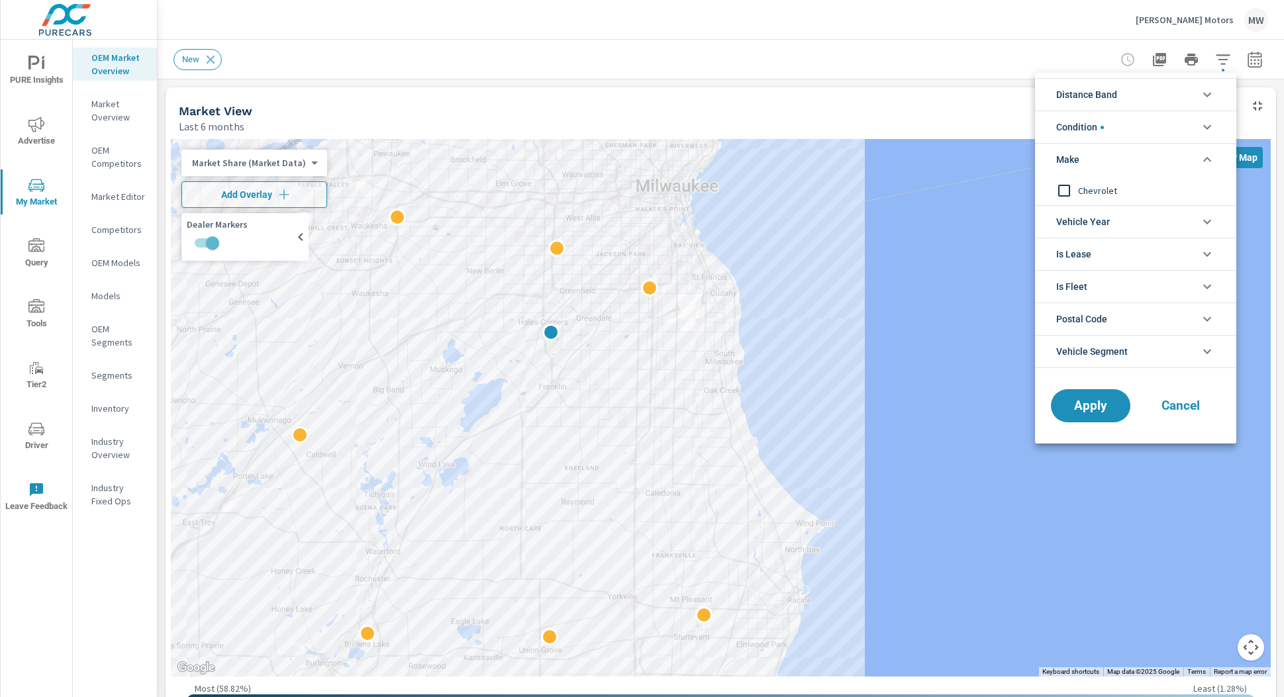
click at [1203, 161] on icon "filter options" at bounding box center [1207, 160] width 16 height 16
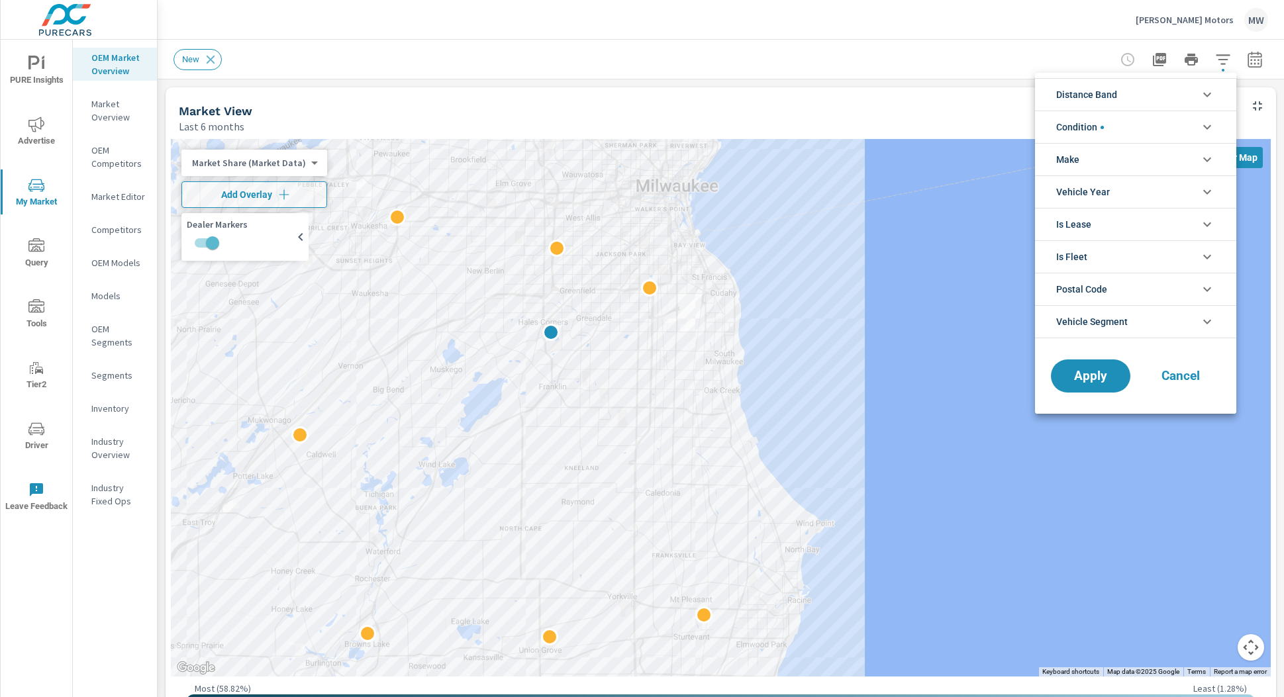
click at [1206, 193] on icon "filter options" at bounding box center [1207, 192] width 8 height 5
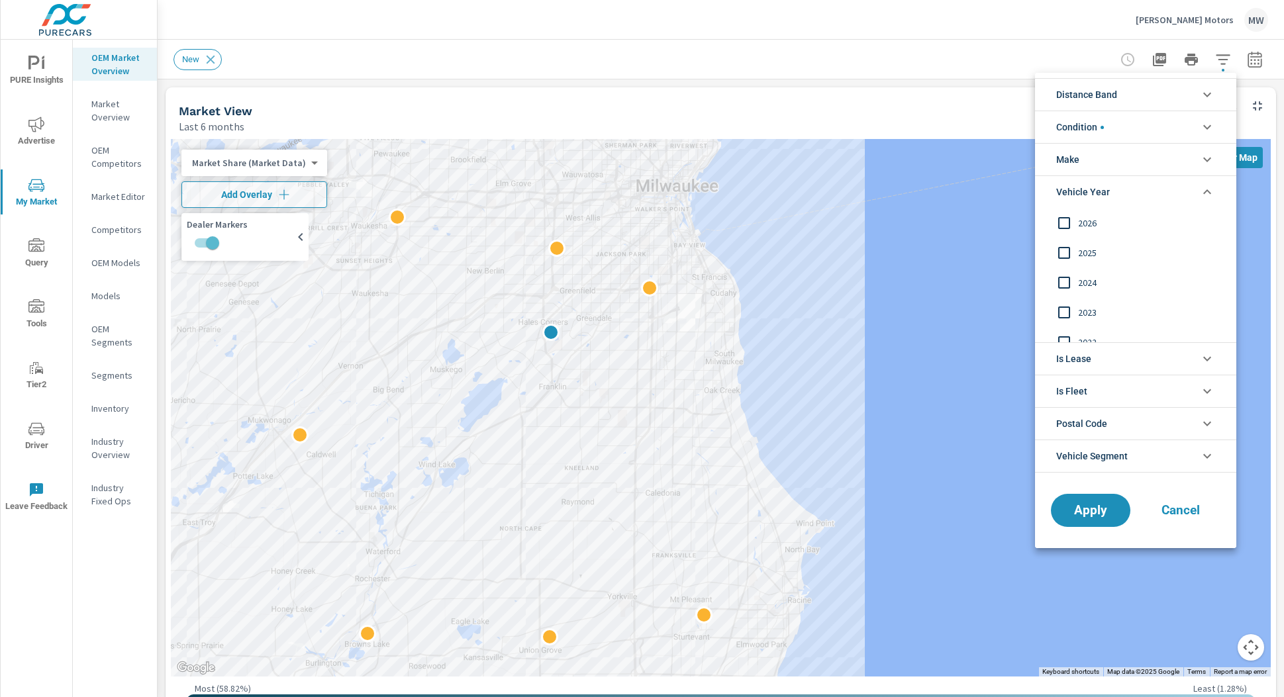
click at [1206, 193] on icon "filter options" at bounding box center [1207, 192] width 16 height 16
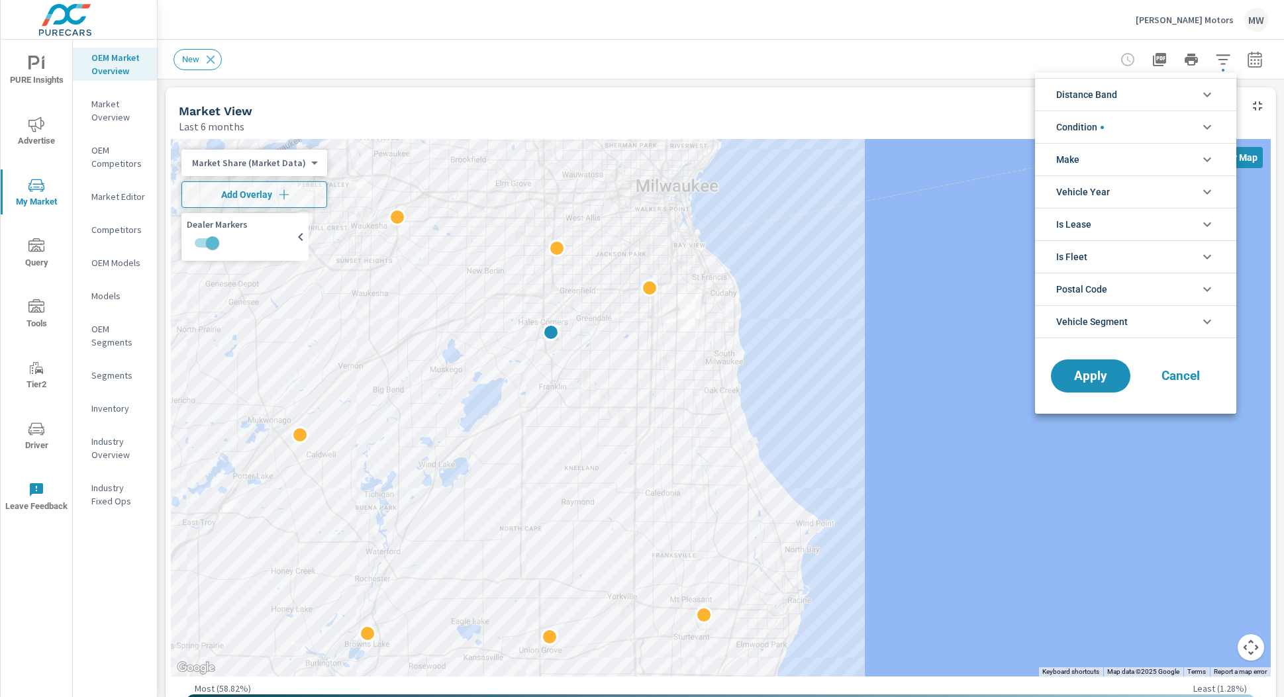
click at [1207, 225] on icon "filter options" at bounding box center [1207, 225] width 16 height 16
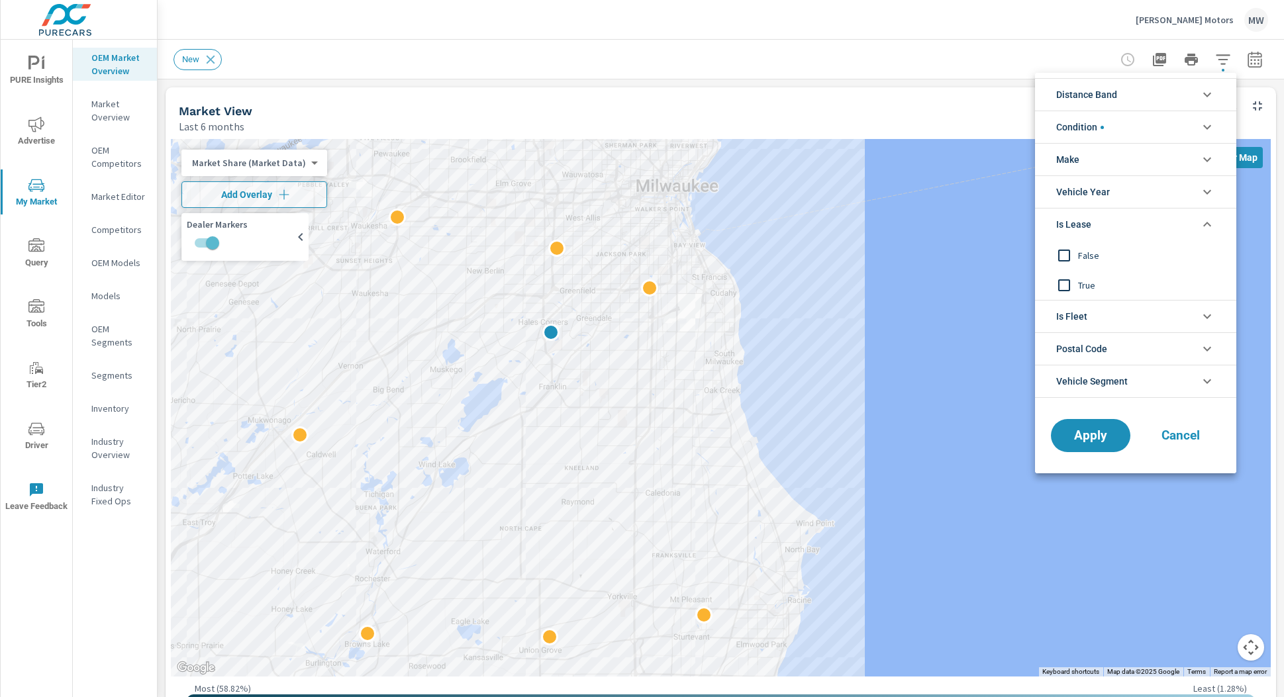
click at [1207, 225] on icon "filter options" at bounding box center [1207, 225] width 16 height 16
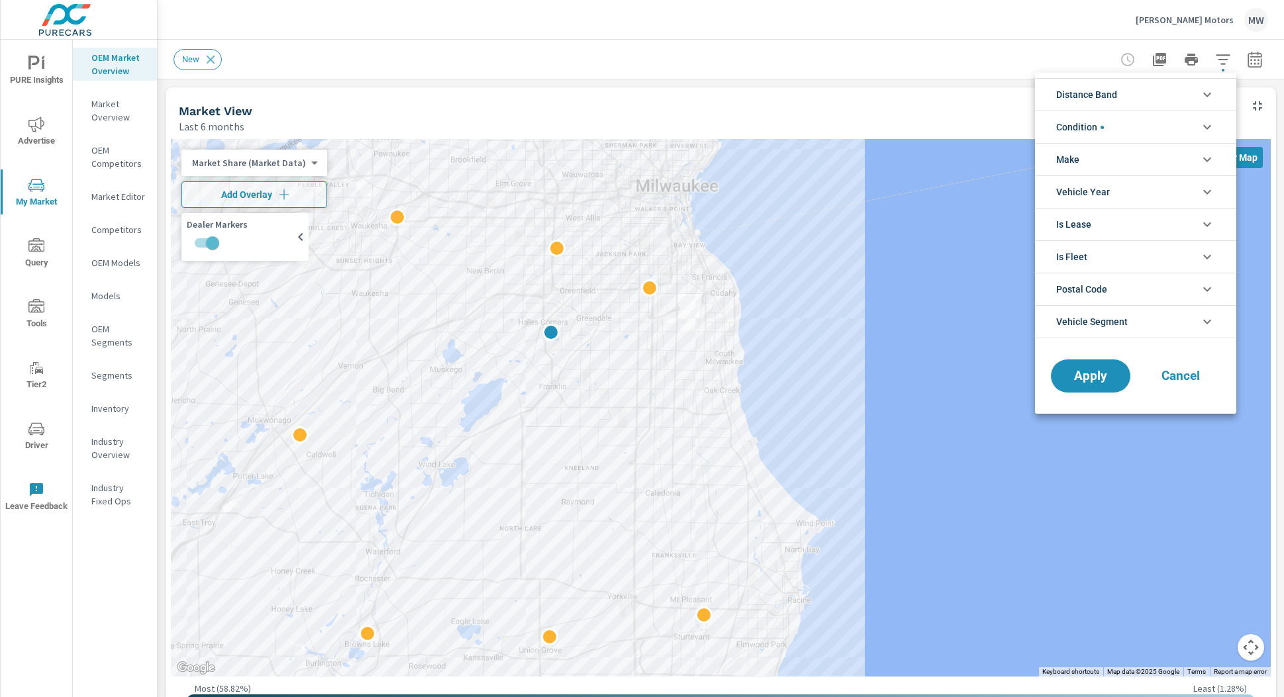
click at [1211, 259] on icon "filter options" at bounding box center [1207, 257] width 16 height 16
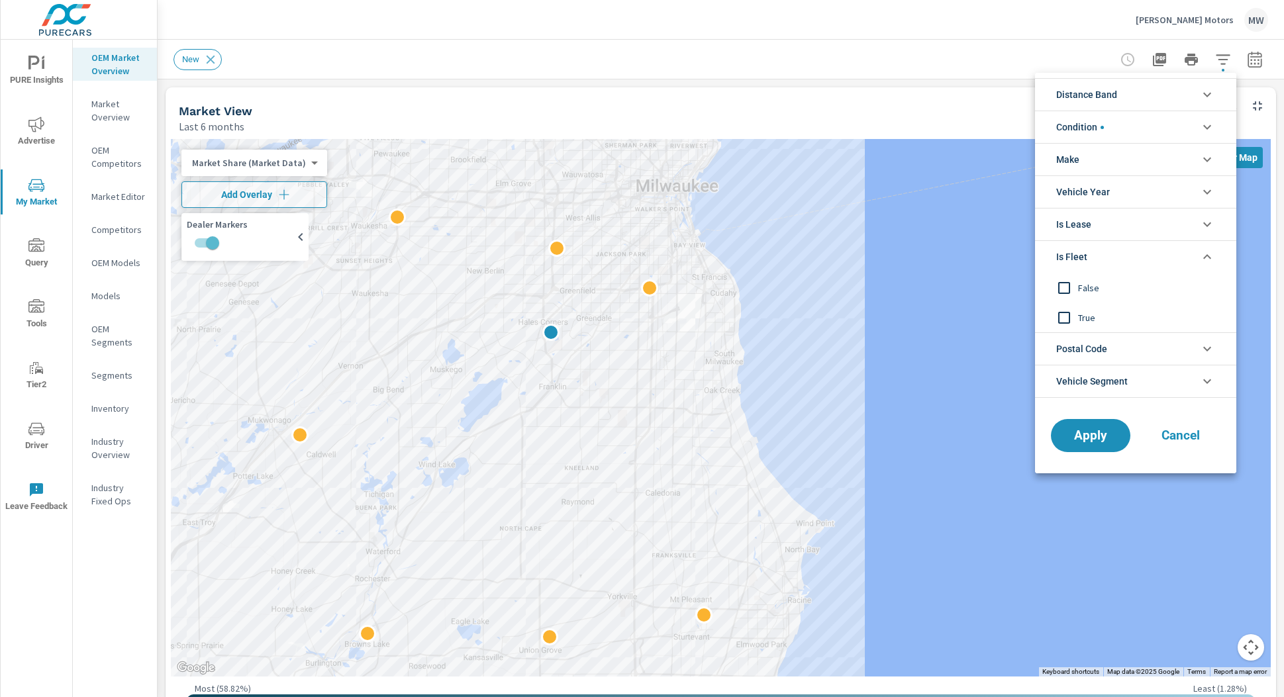
click at [1061, 316] on input "filter options" at bounding box center [1064, 318] width 28 height 28
click at [1092, 442] on span "Apply" at bounding box center [1091, 436] width 54 height 13
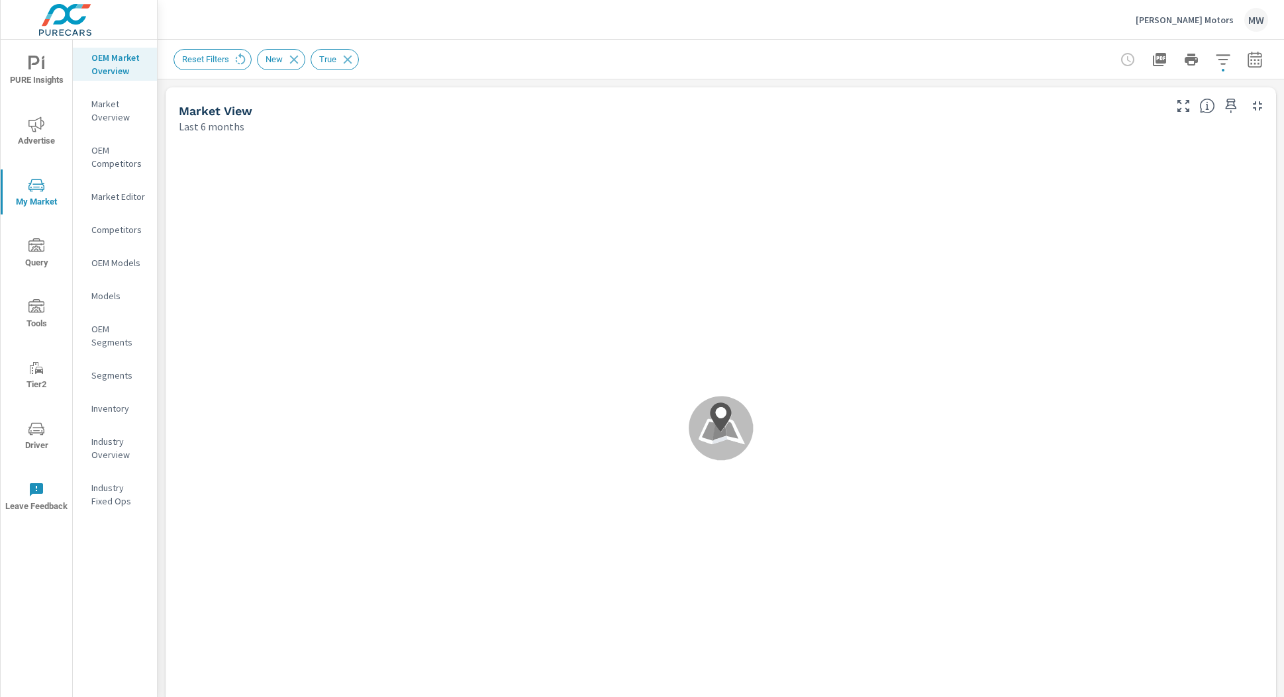
scroll to position [1, 0]
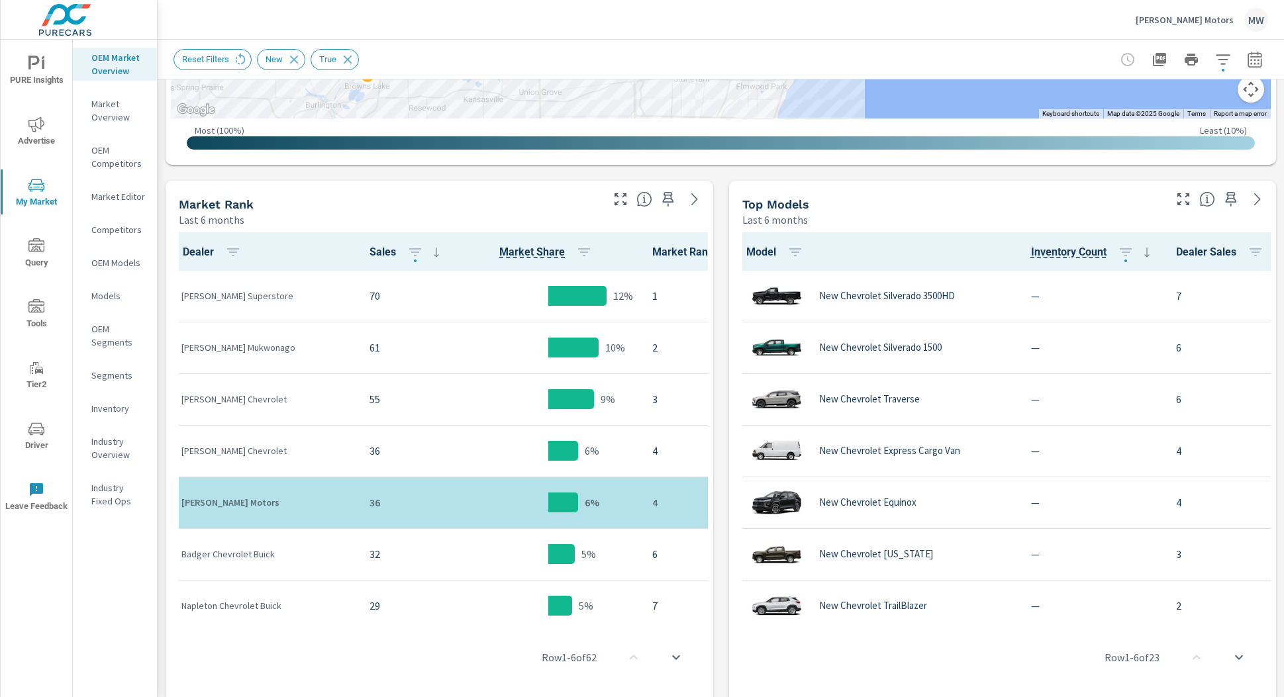
scroll to position [556, 0]
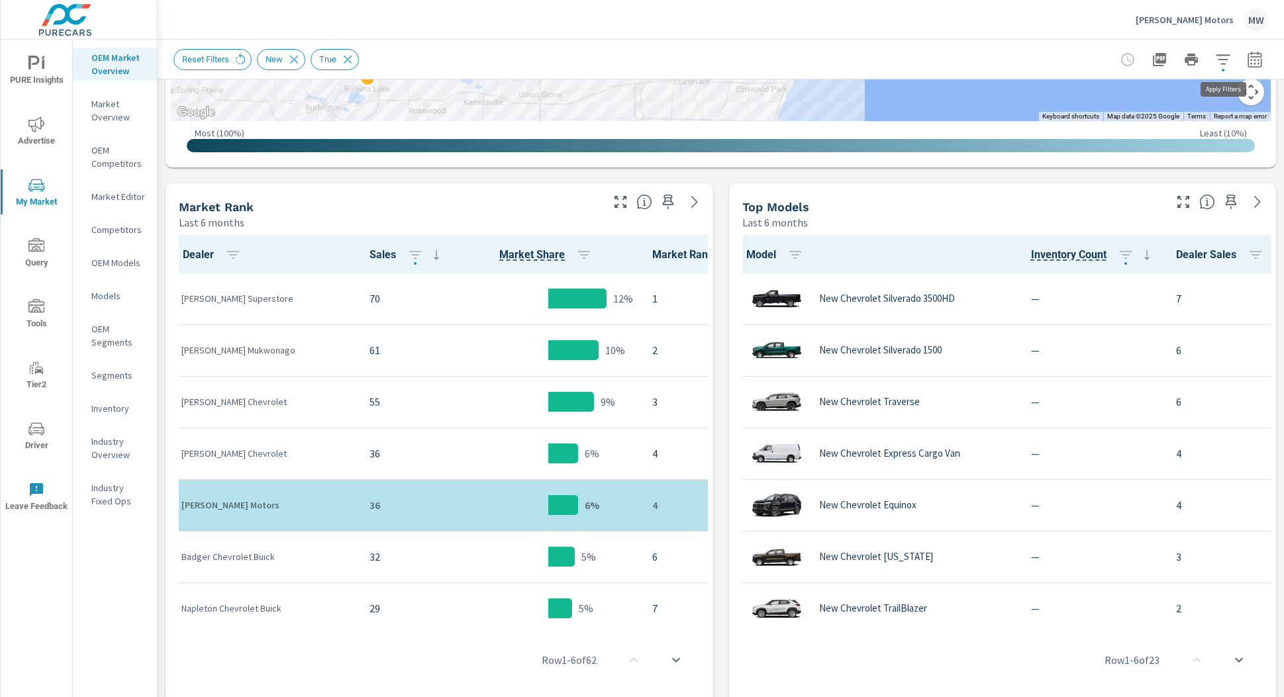
click at [1223, 62] on icon "button" at bounding box center [1223, 60] width 16 height 16
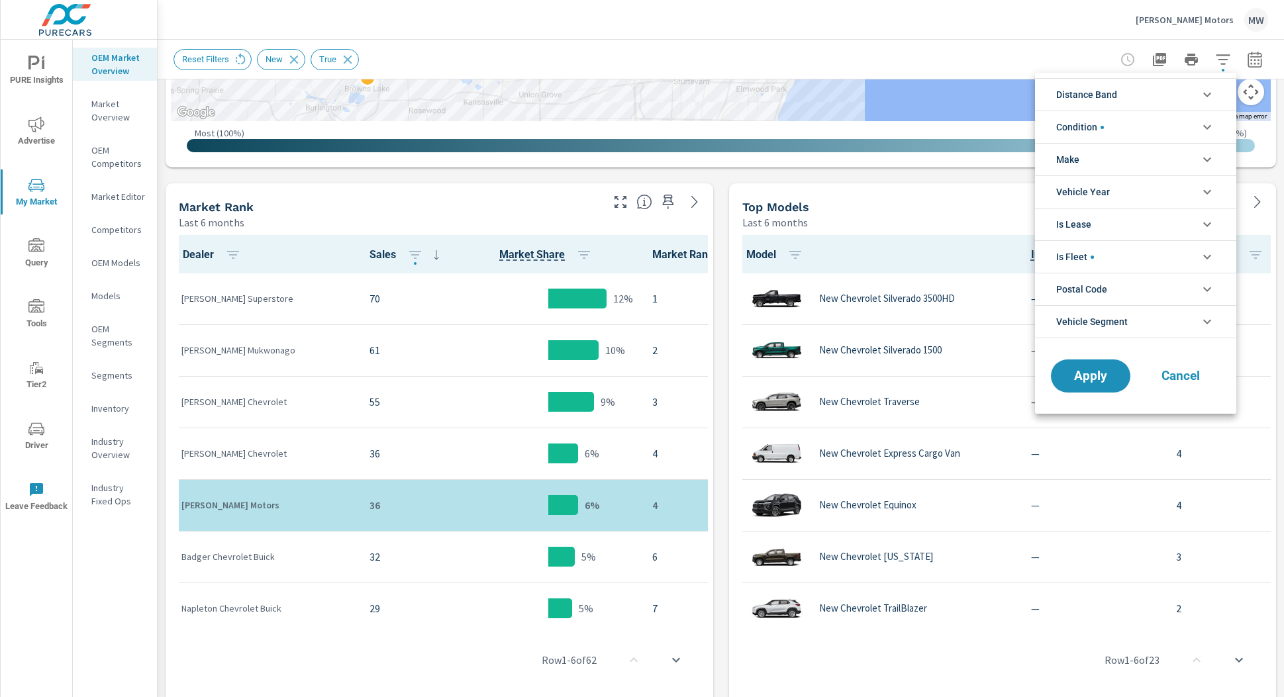
scroll to position [30, 0]
click at [1212, 253] on icon "filter options" at bounding box center [1207, 257] width 16 height 16
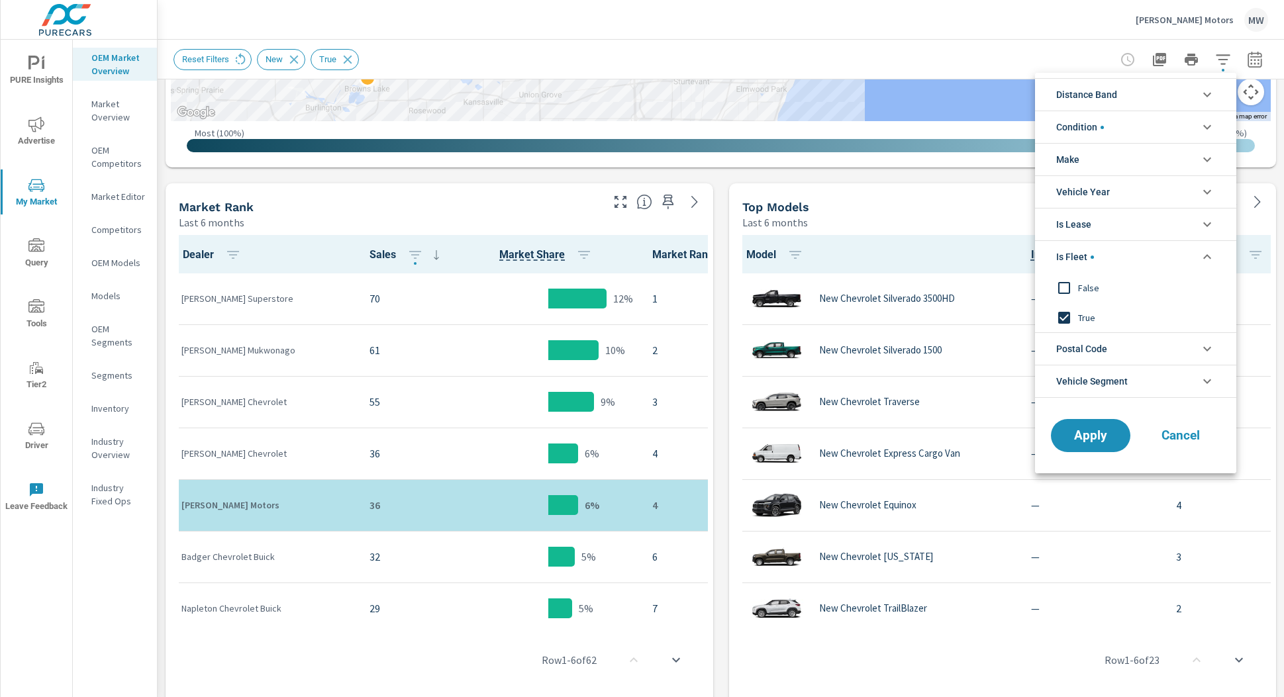
scroll to position [0, 0]
click at [1064, 319] on input "filter options" at bounding box center [1064, 318] width 28 height 28
click at [1105, 433] on span "Apply" at bounding box center [1091, 436] width 54 height 13
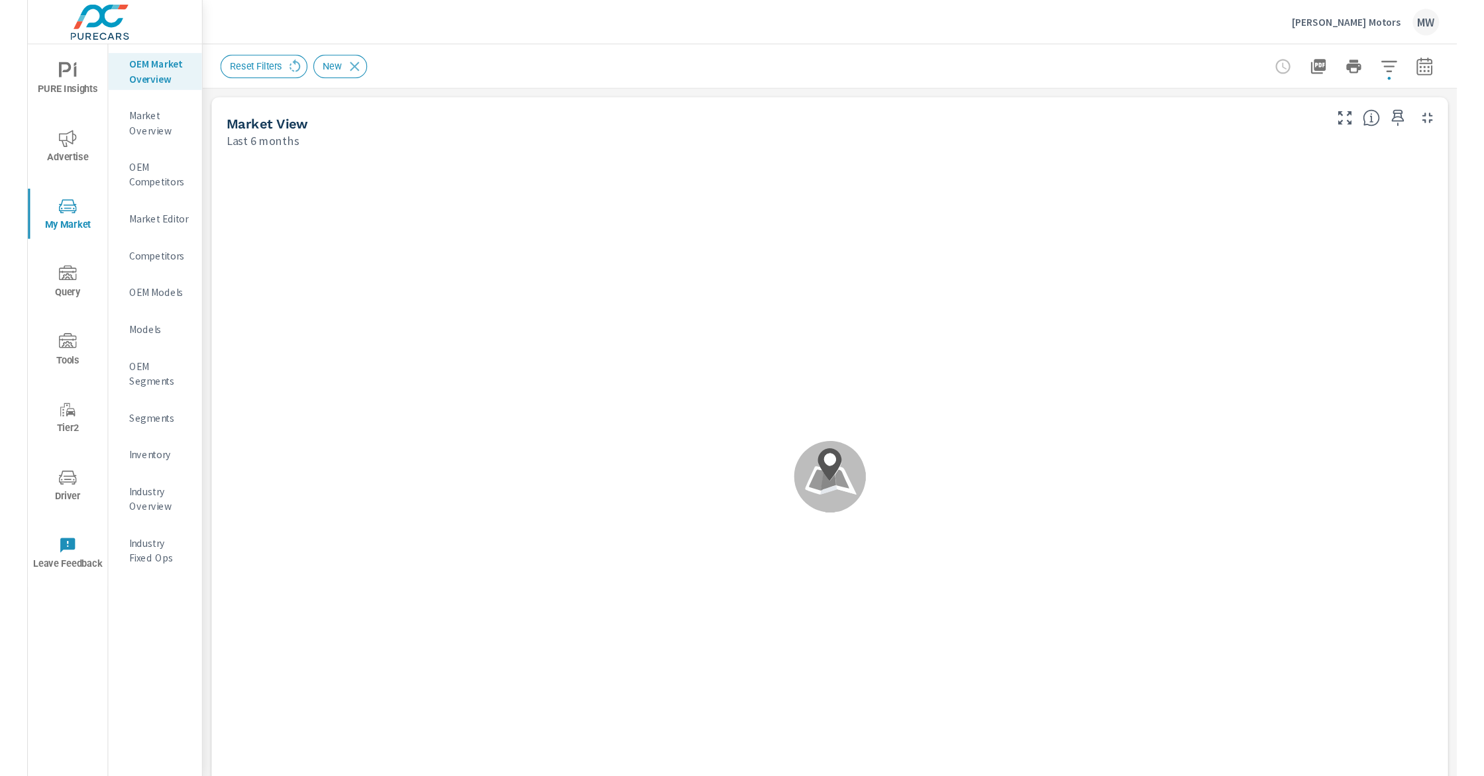
scroll to position [1, 0]
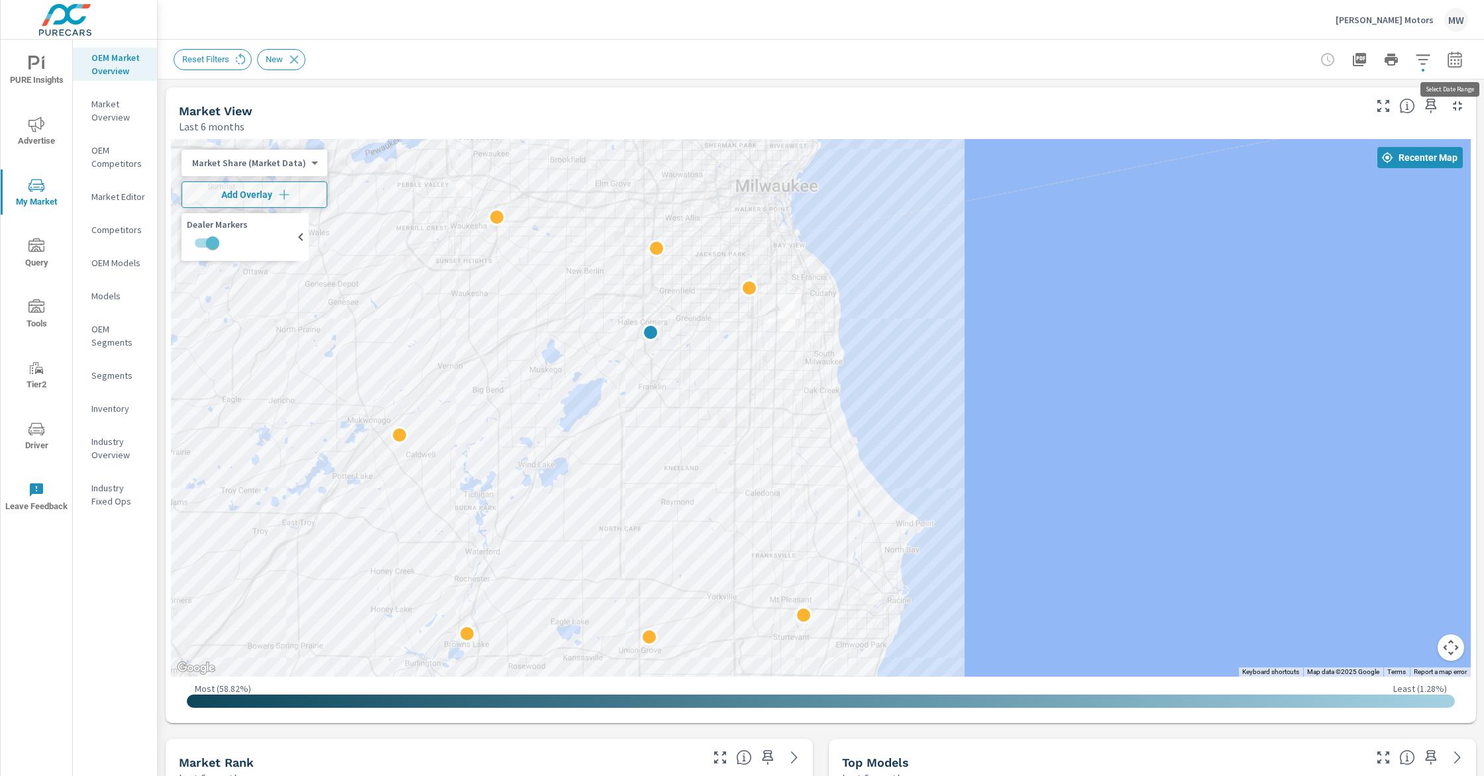
click at [1284, 56] on icon "button" at bounding box center [1454, 59] width 14 height 16
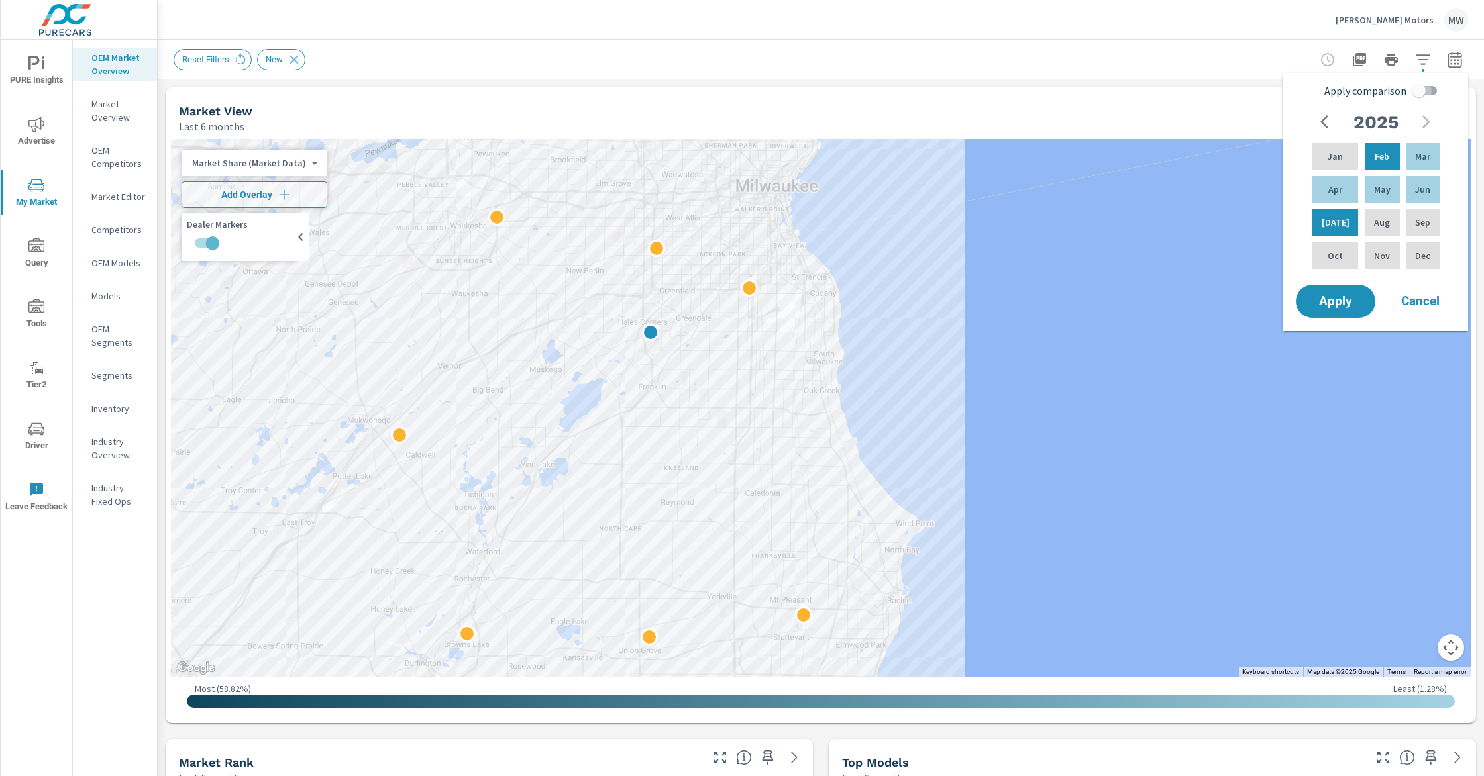
click at [1284, 93] on input "Apply comparison" at bounding box center [1419, 90] width 76 height 25
checkbox input "true"
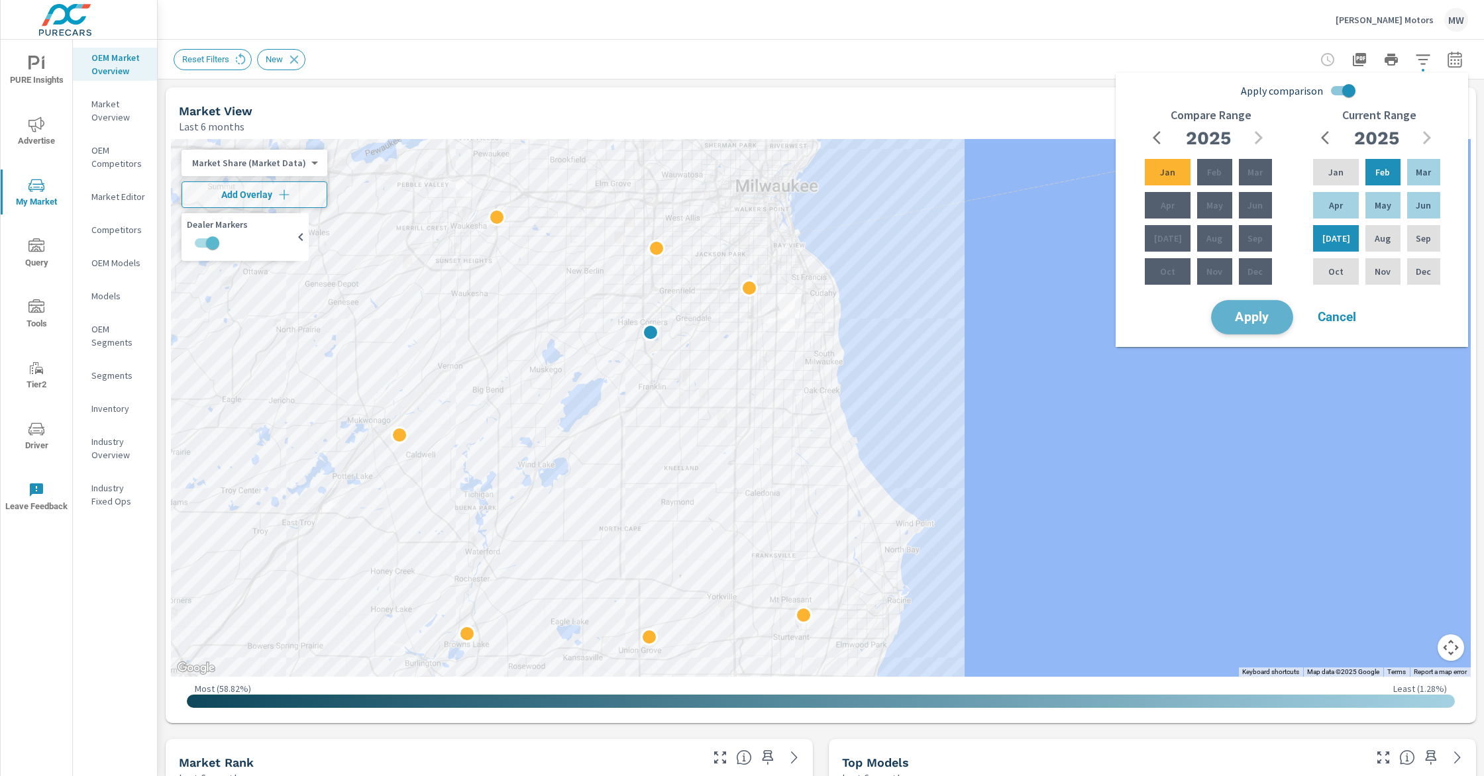
click at [1262, 317] on span "Apply" at bounding box center [1252, 317] width 54 height 13
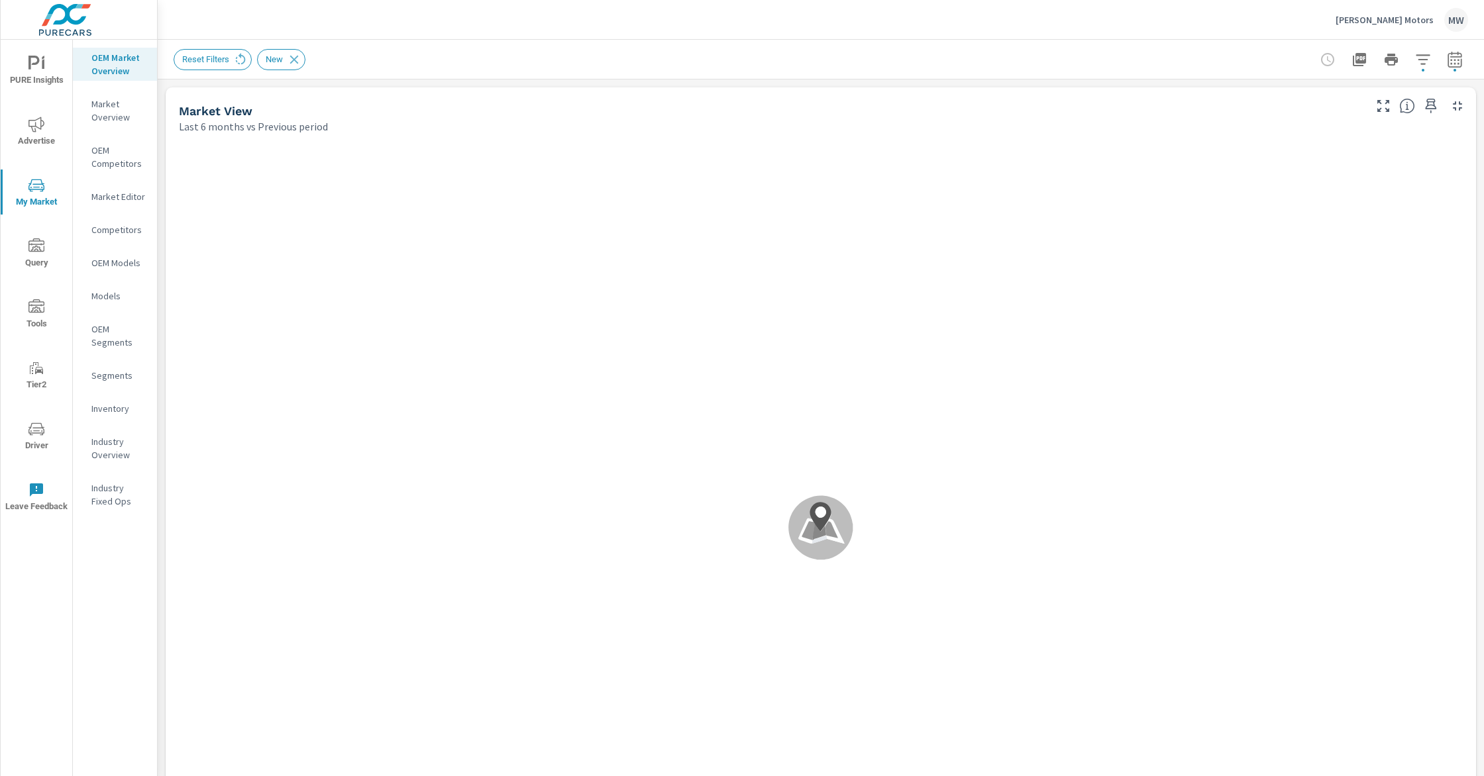
scroll to position [1, 0]
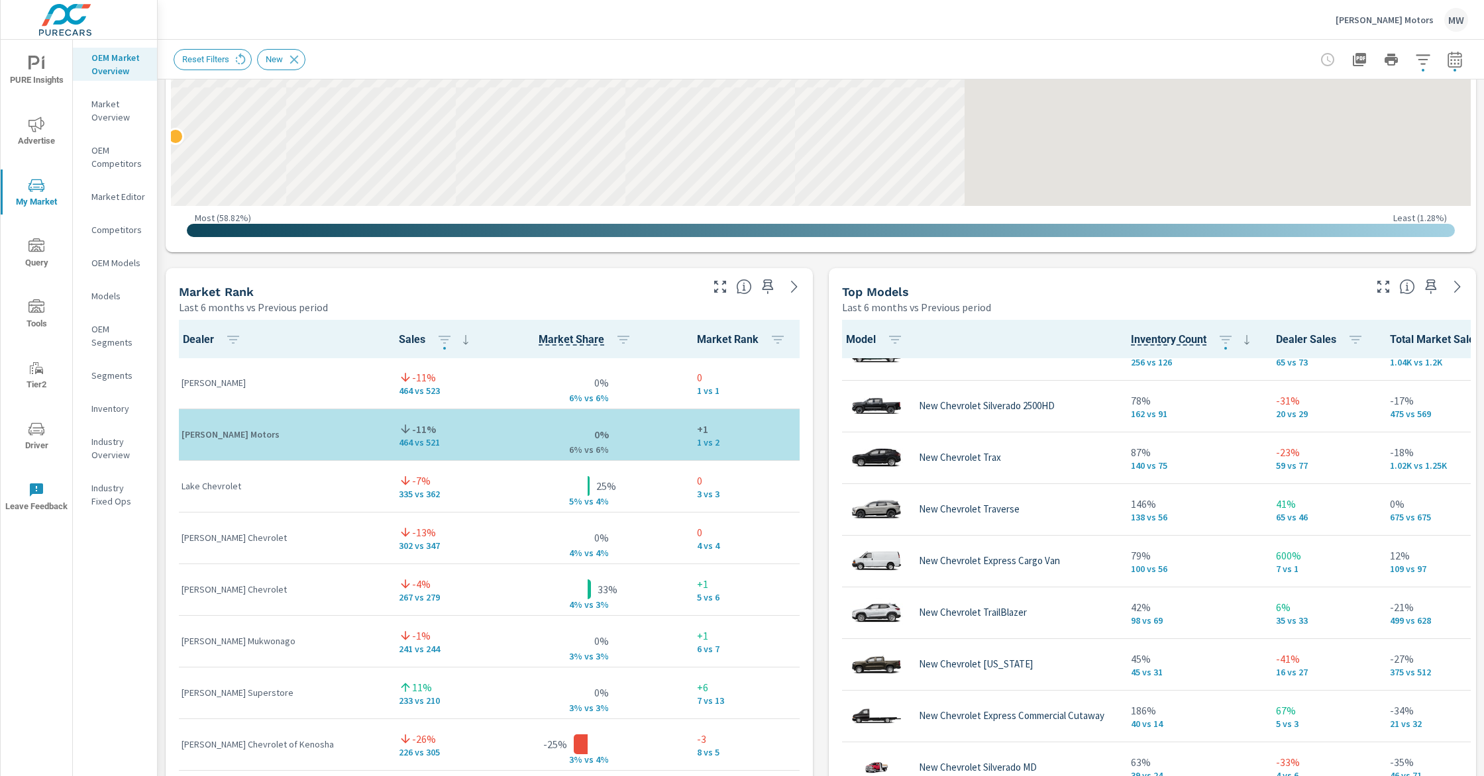
scroll to position [82, 0]
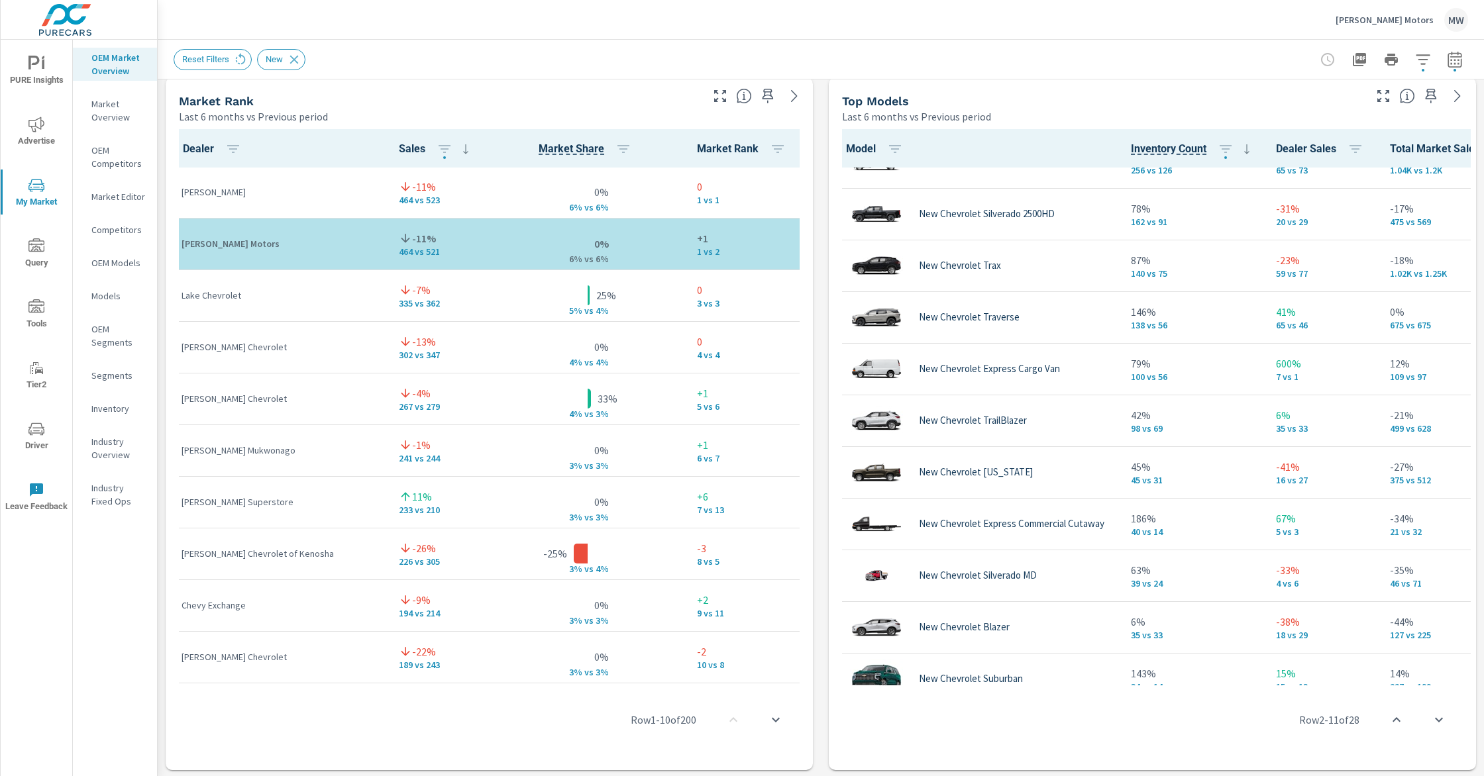
scroll to position [853, 0]
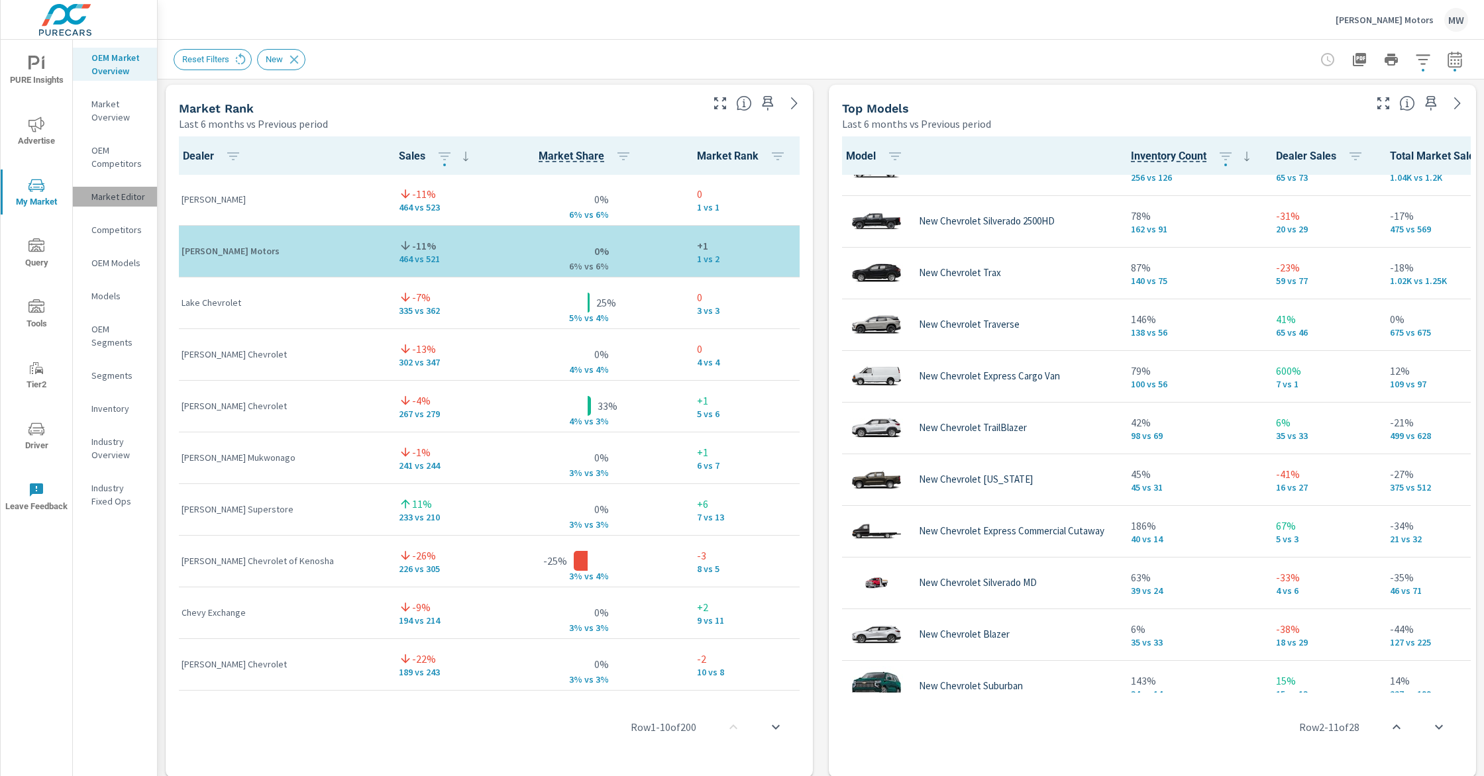
click at [100, 196] on p "Market Editor" at bounding box center [118, 196] width 55 height 13
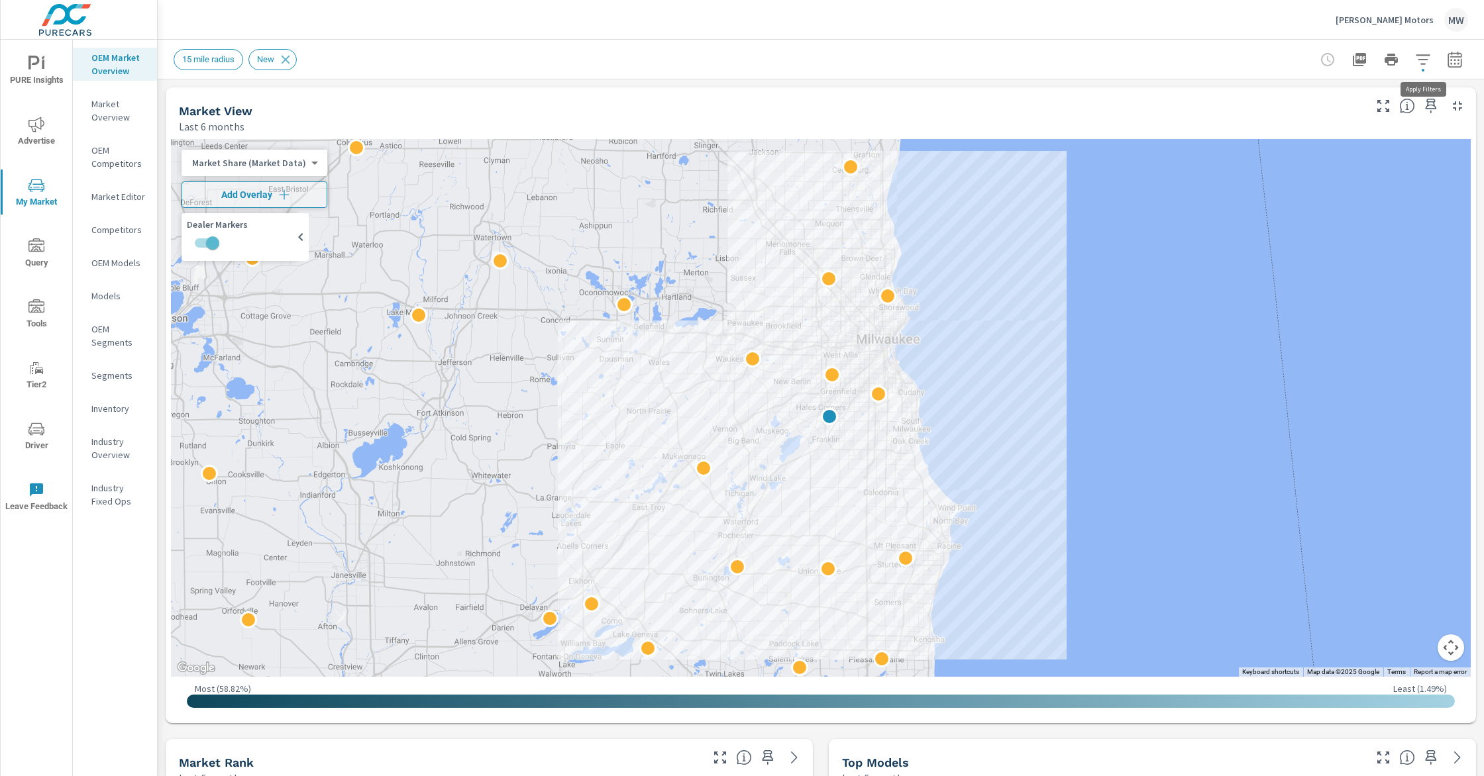
click at [1430, 61] on icon "button" at bounding box center [1423, 60] width 16 height 16
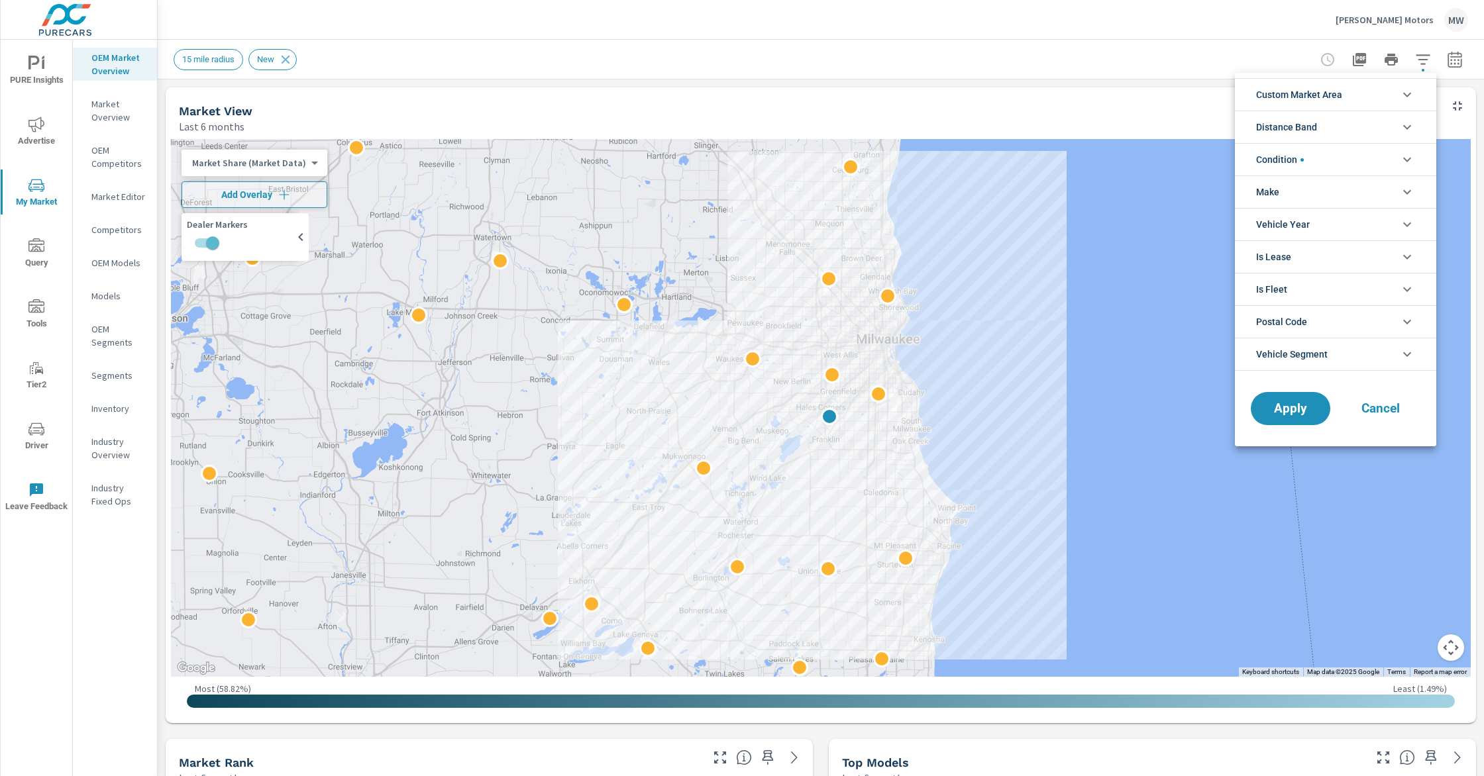
click at [1423, 62] on div at bounding box center [742, 388] width 1484 height 776
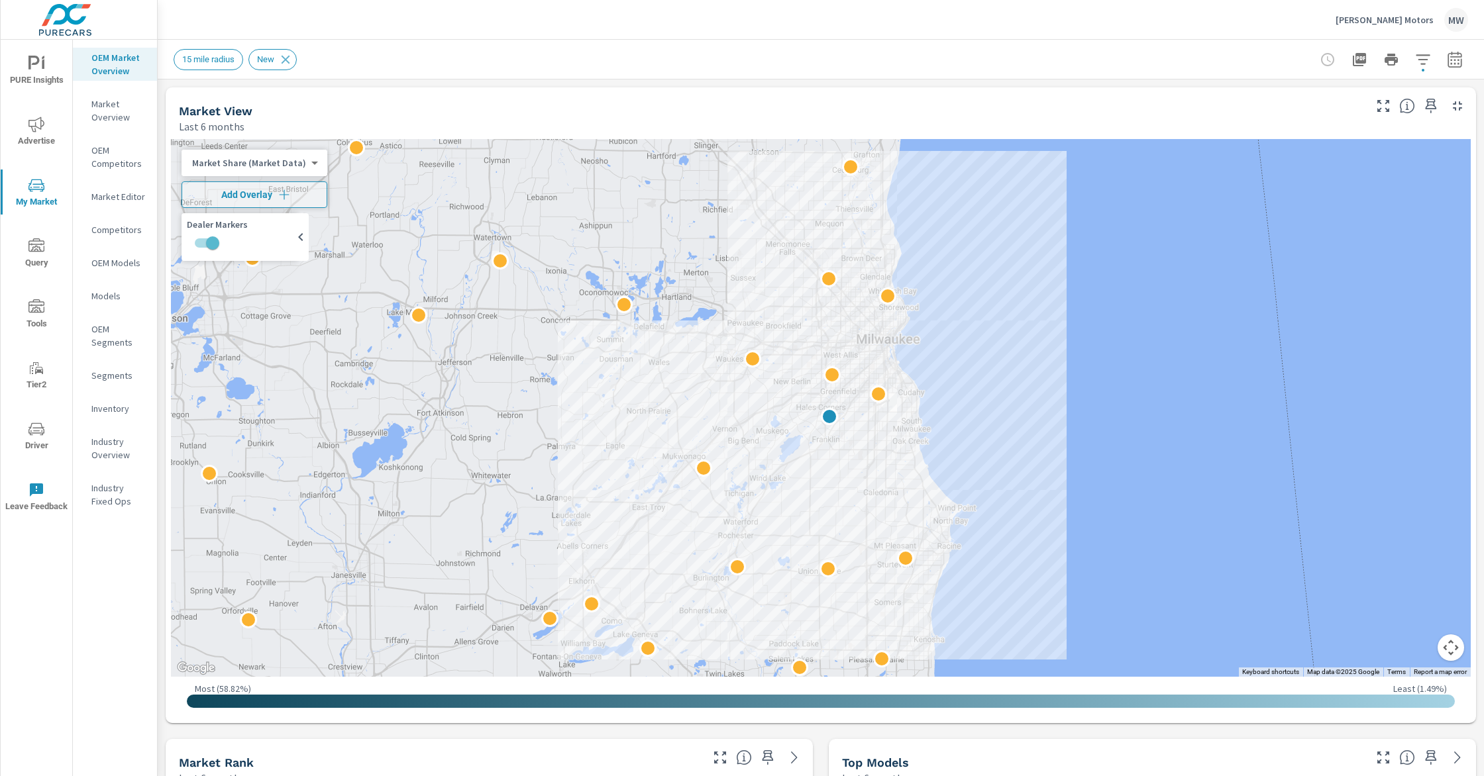
click at [1456, 60] on icon "button" at bounding box center [1455, 60] width 16 height 16
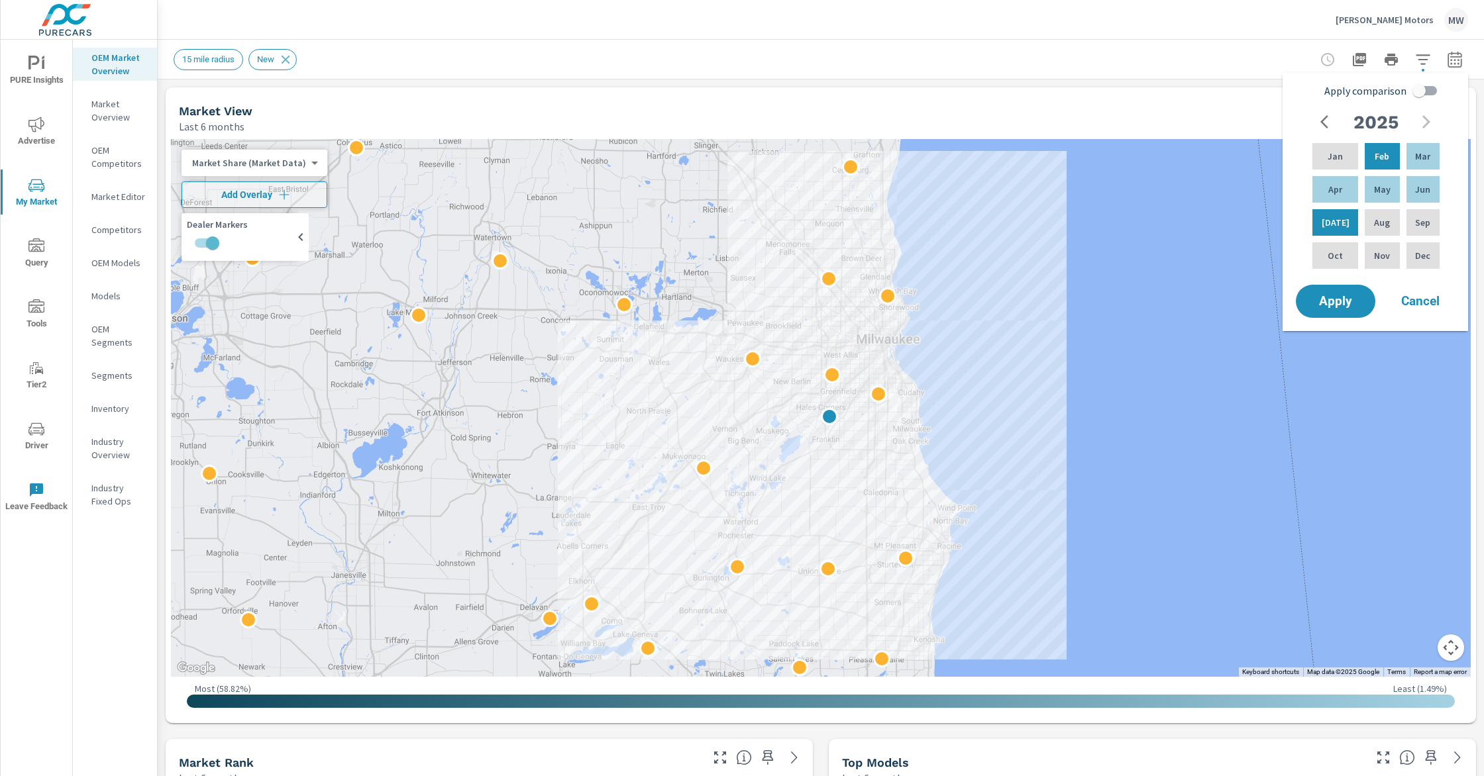
click at [1414, 89] on input "Apply comparison" at bounding box center [1419, 90] width 76 height 25
checkbox input "true"
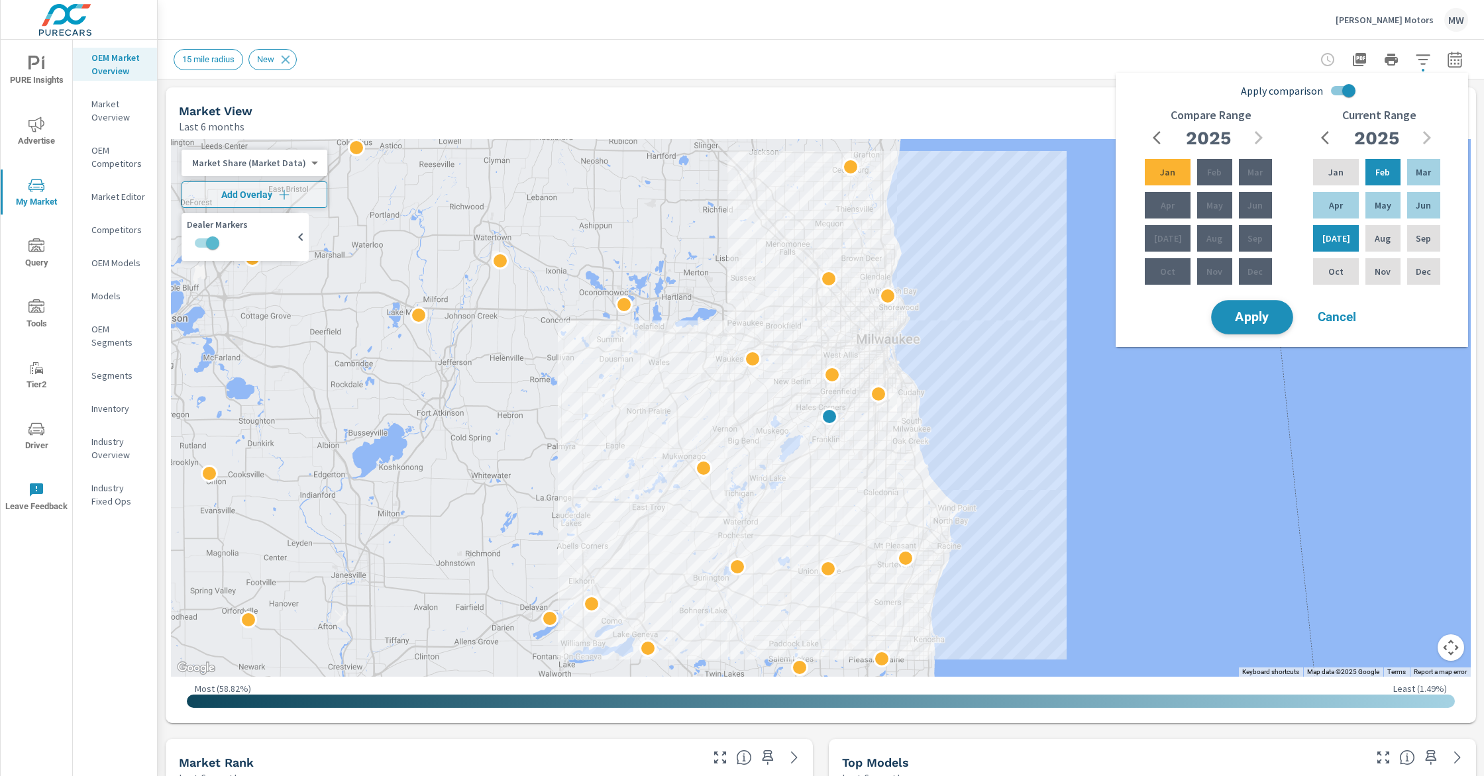
click at [1267, 305] on button "Apply" at bounding box center [1252, 317] width 82 height 34
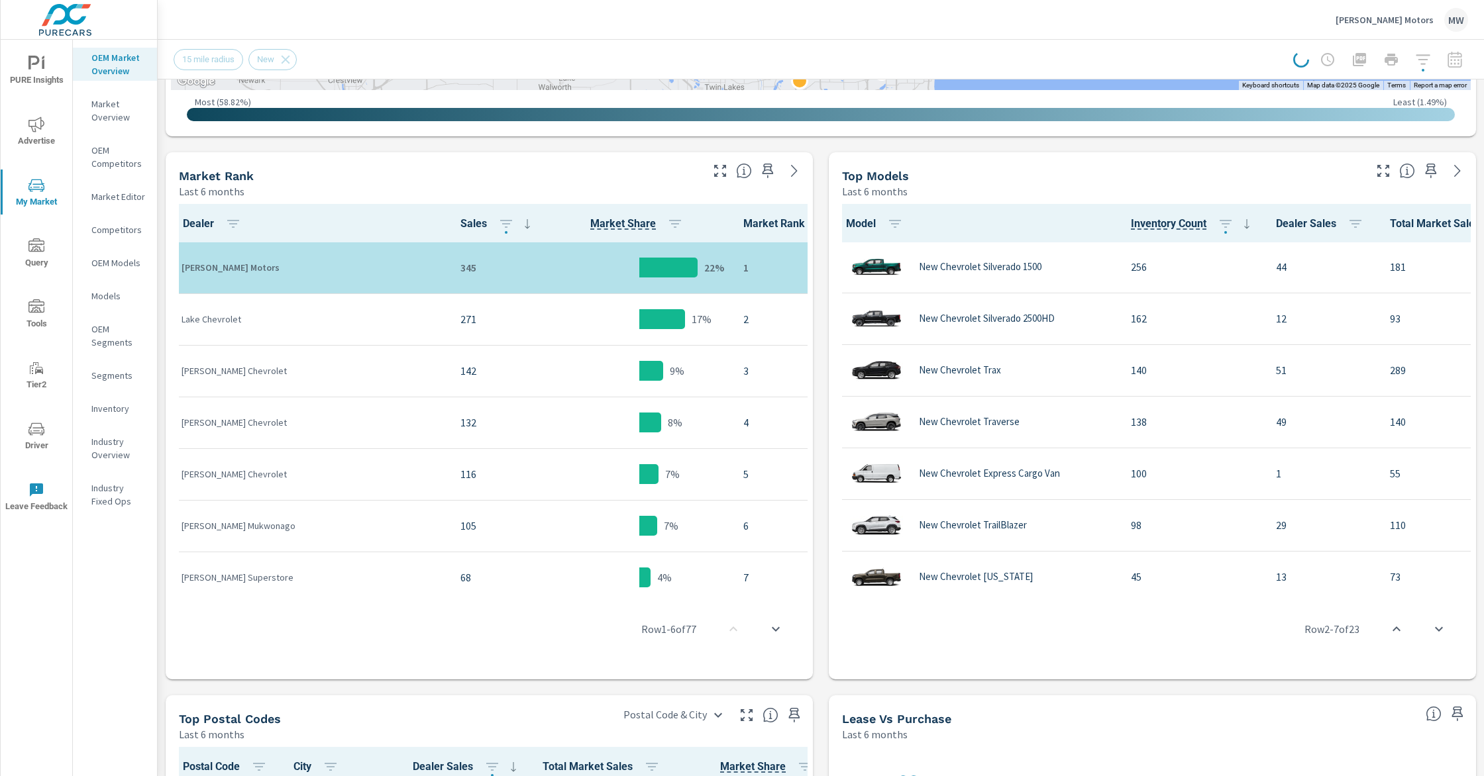
scroll to position [588, 0]
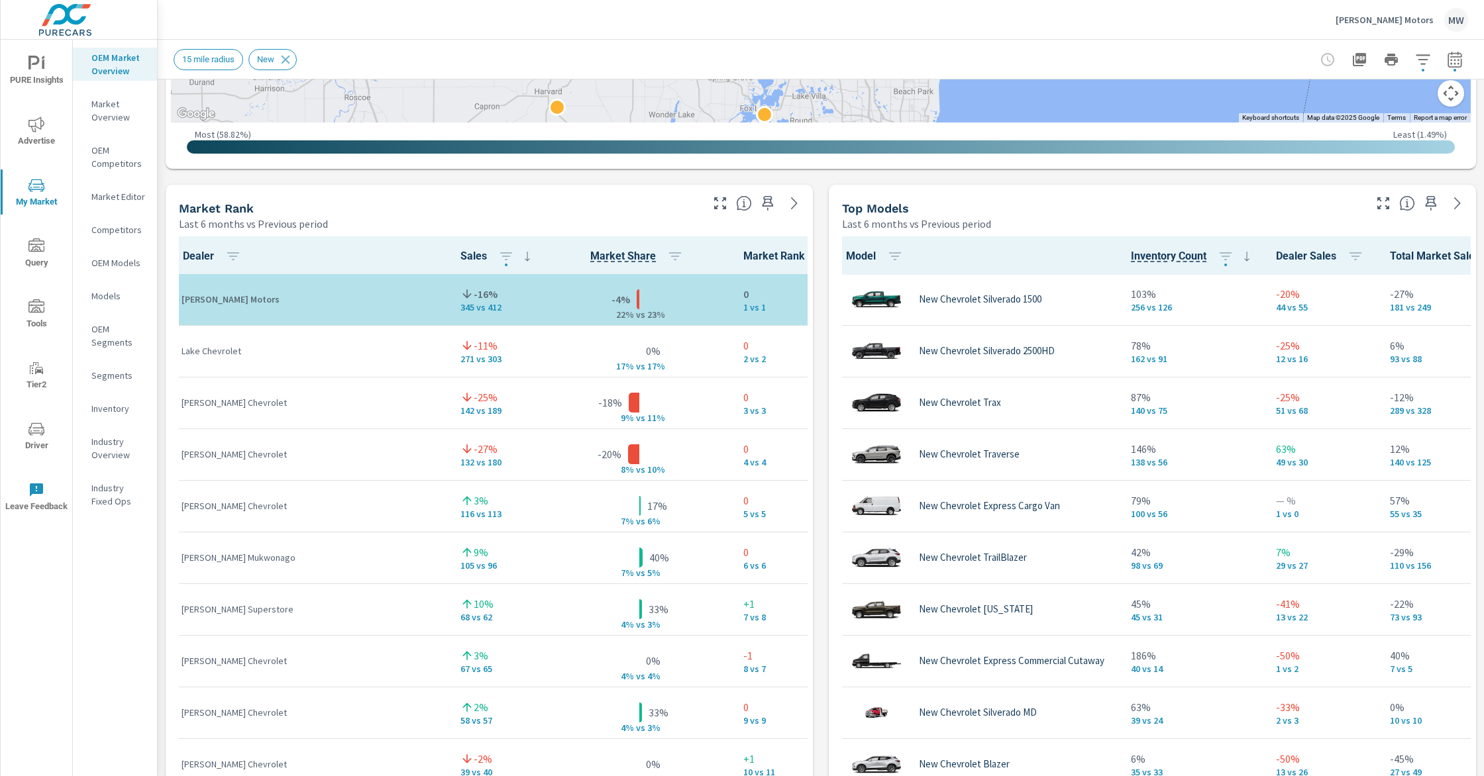
scroll to position [764, 0]
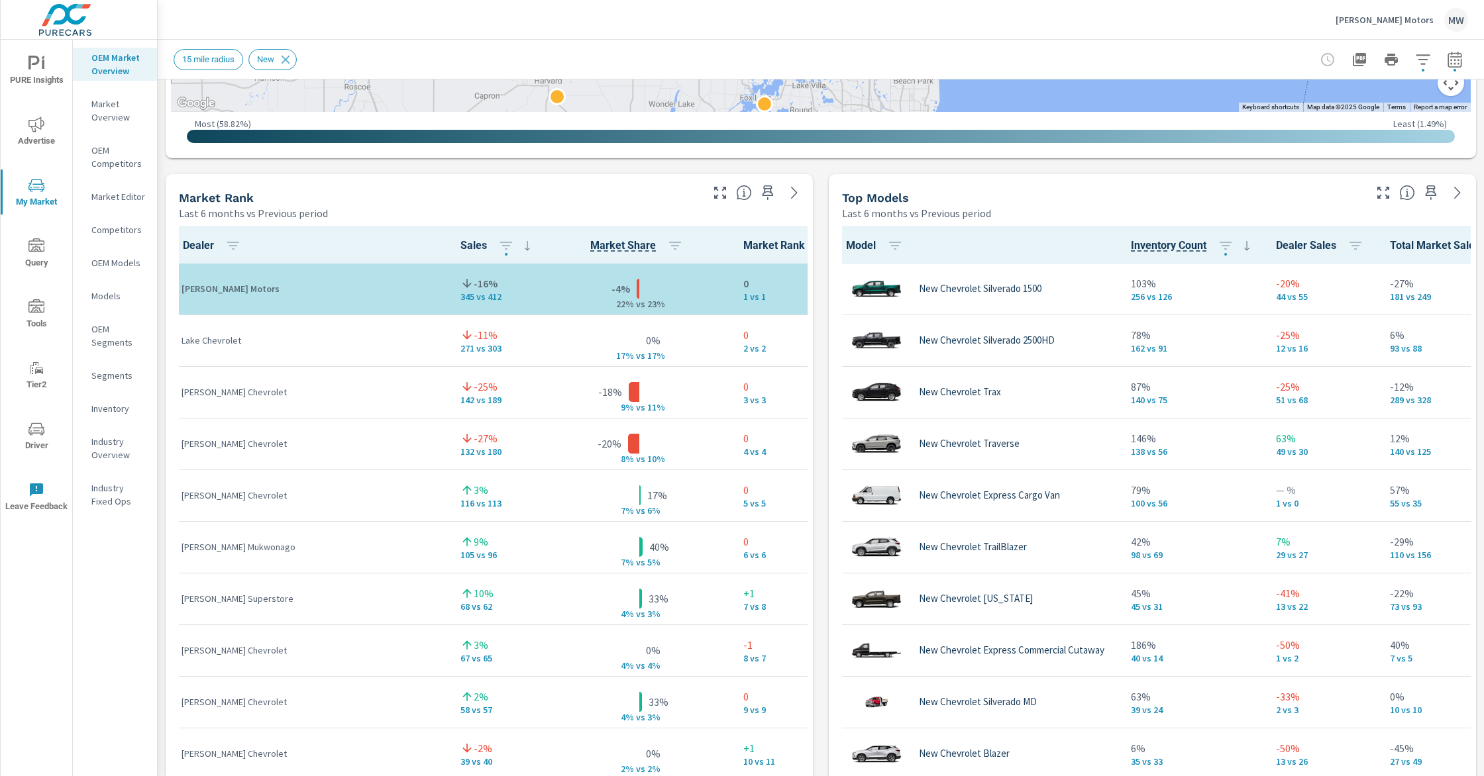
click at [107, 196] on p "Market Editor" at bounding box center [118, 196] width 55 height 13
